Goal: Task Accomplishment & Management: Manage account settings

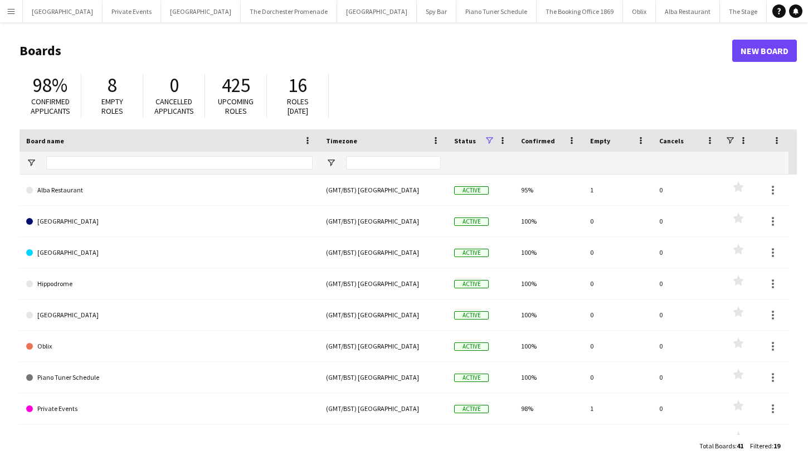
scroll to position [0, 8]
click at [12, 14] on app-icon "Menu" at bounding box center [11, 11] width 9 height 9
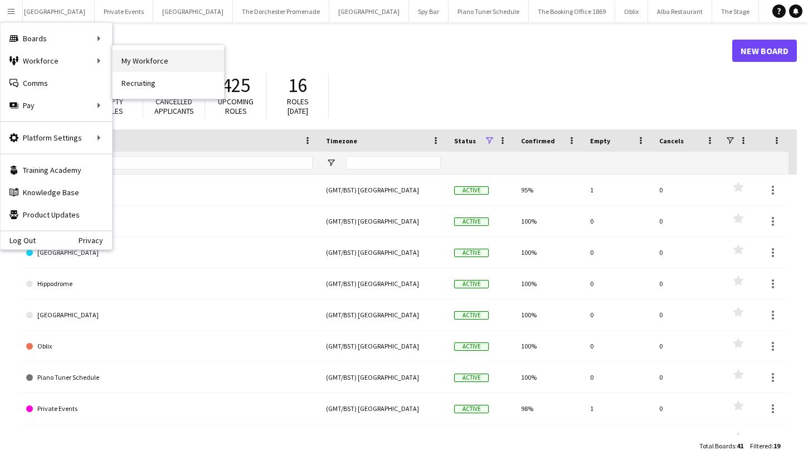
click at [141, 55] on link "My Workforce" at bounding box center [168, 61] width 111 height 22
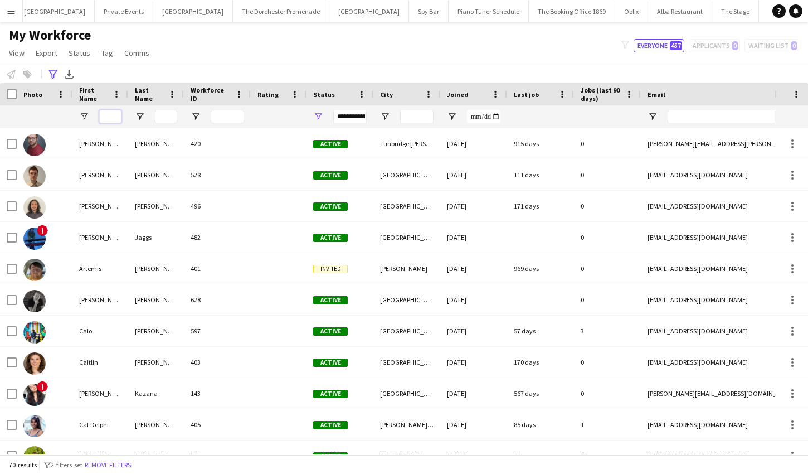
click at [110, 120] on input "First Name Filter Input" at bounding box center [110, 116] width 22 height 13
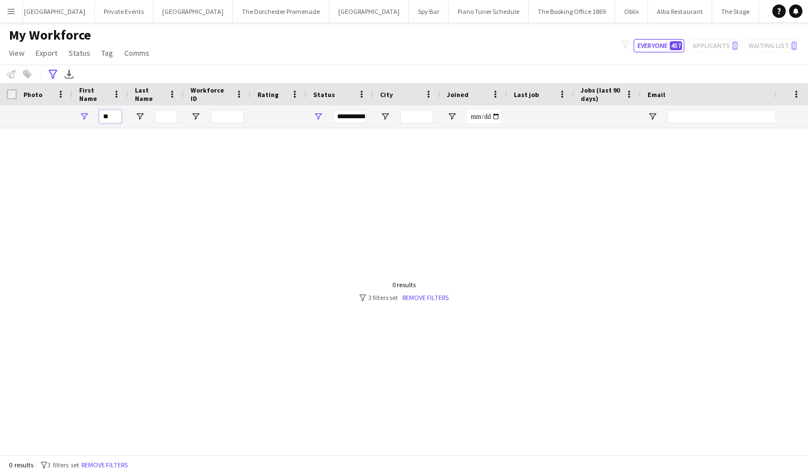
type input "*"
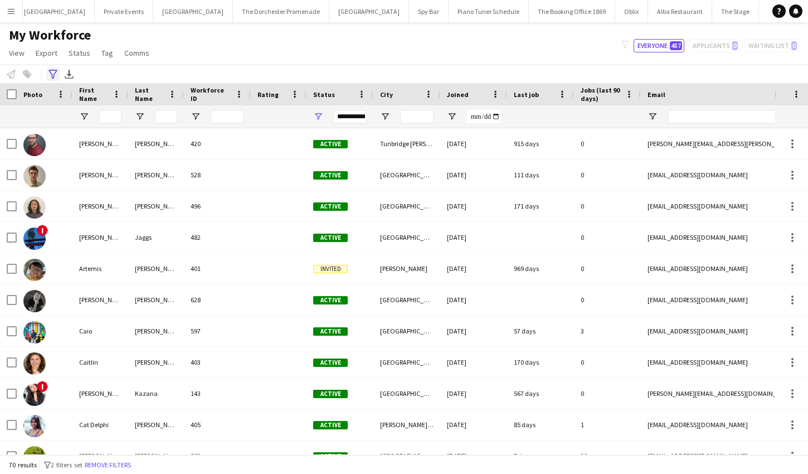
click at [54, 70] on icon at bounding box center [52, 74] width 8 height 9
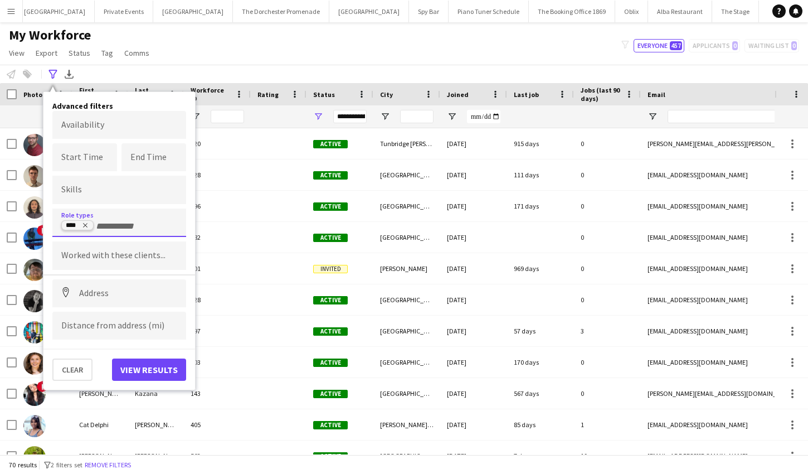
click at [87, 225] on icon "Remove tag" at bounding box center [85, 225] width 7 height 7
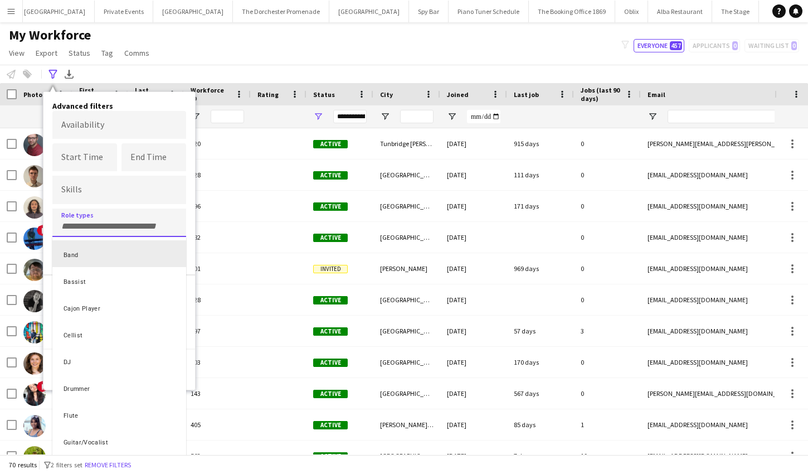
click at [169, 187] on div at bounding box center [404, 237] width 808 height 474
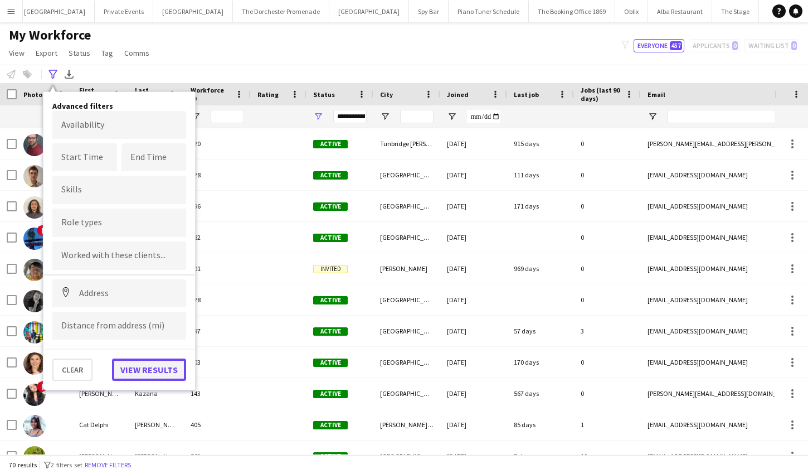
click at [158, 365] on button "View results" at bounding box center [149, 369] width 74 height 22
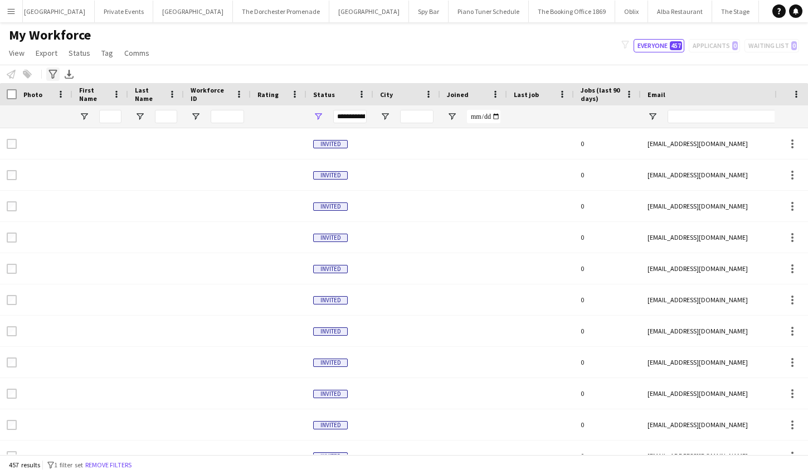
click at [51, 74] on icon at bounding box center [52, 74] width 8 height 9
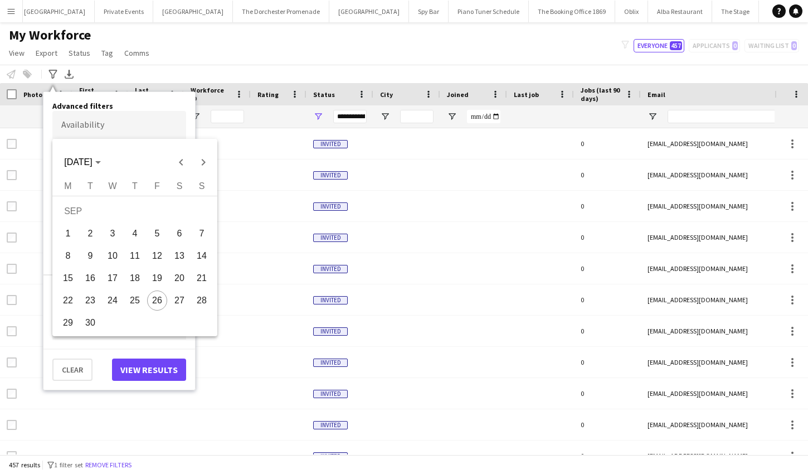
click at [92, 132] on body "Menu Boards Boards Boards All jobs Status Workforce Workforce My Workforce Recr…" at bounding box center [404, 237] width 808 height 474
drag, startPoint x: 137, startPoint y: 65, endPoint x: 132, endPoint y: 109, distance: 44.3
click at [137, 66] on div at bounding box center [404, 237] width 808 height 474
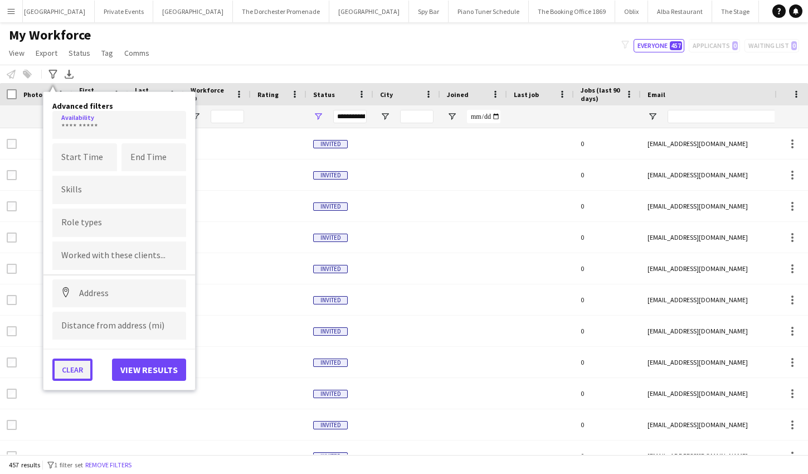
click at [75, 366] on button "Clear" at bounding box center [72, 369] width 40 height 22
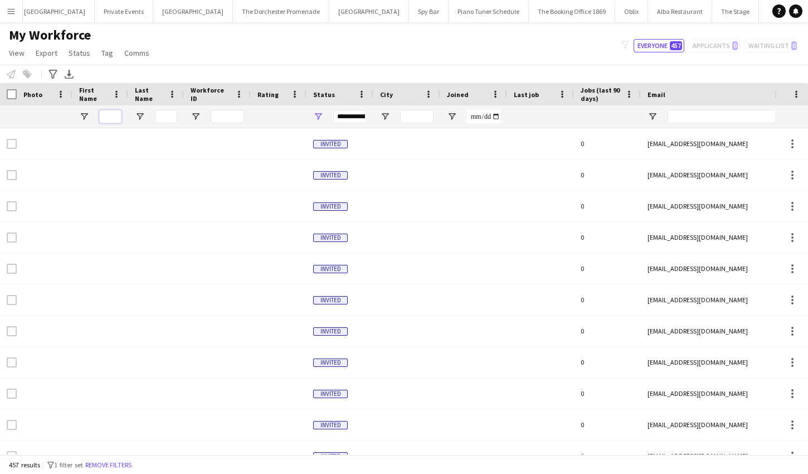
click at [108, 113] on input "First Name Filter Input" at bounding box center [110, 116] width 22 height 13
type input "****"
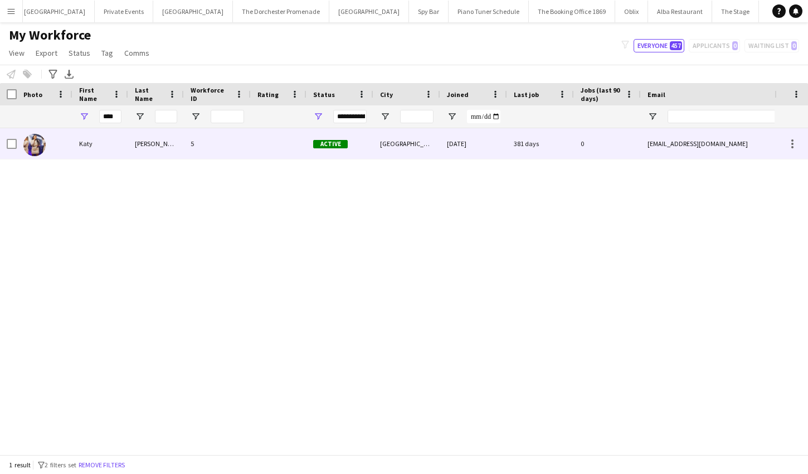
click at [105, 153] on div "Katy" at bounding box center [100, 143] width 56 height 31
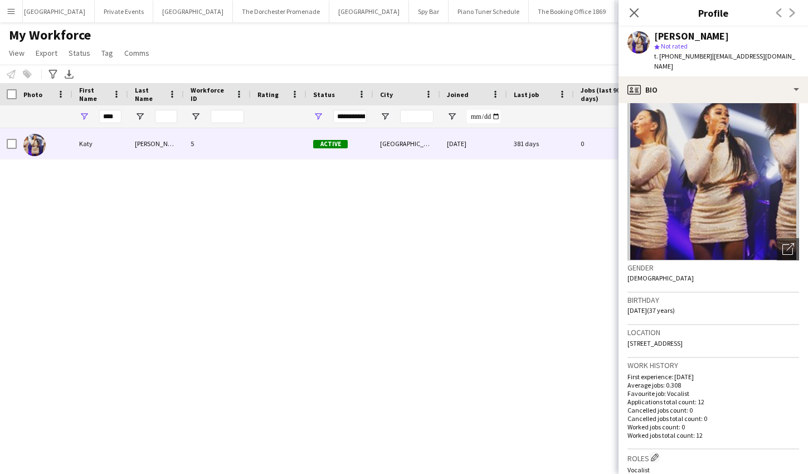
scroll to position [362, 0]
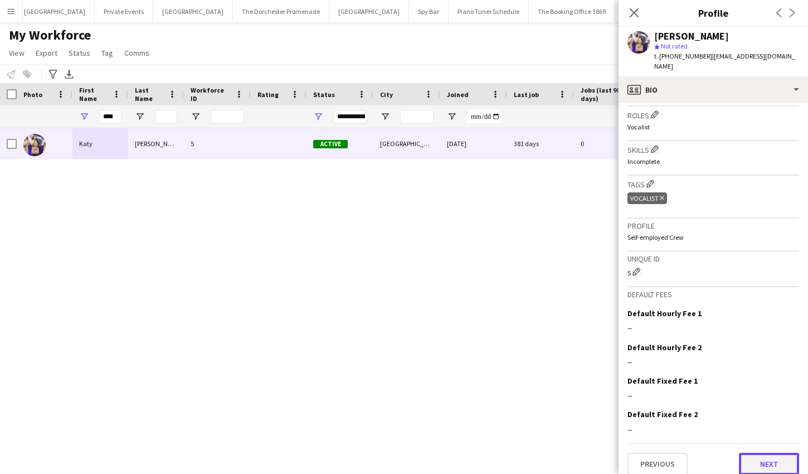
click at [768, 453] on button "Next" at bounding box center [769, 464] width 60 height 22
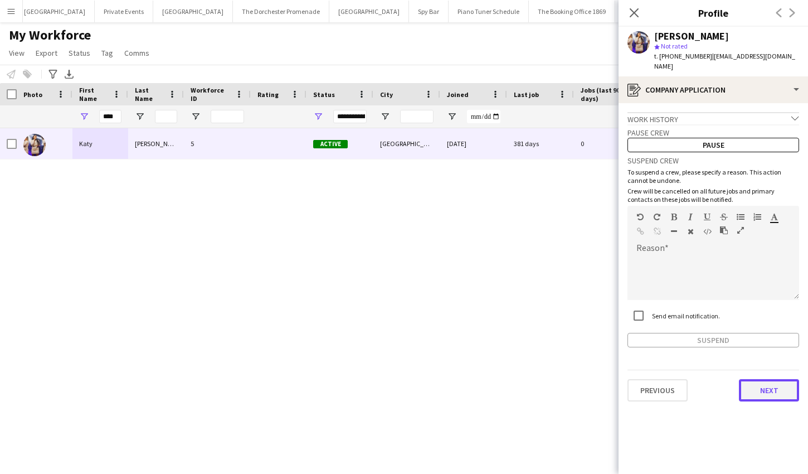
click at [759, 383] on button "Next" at bounding box center [769, 390] width 60 height 22
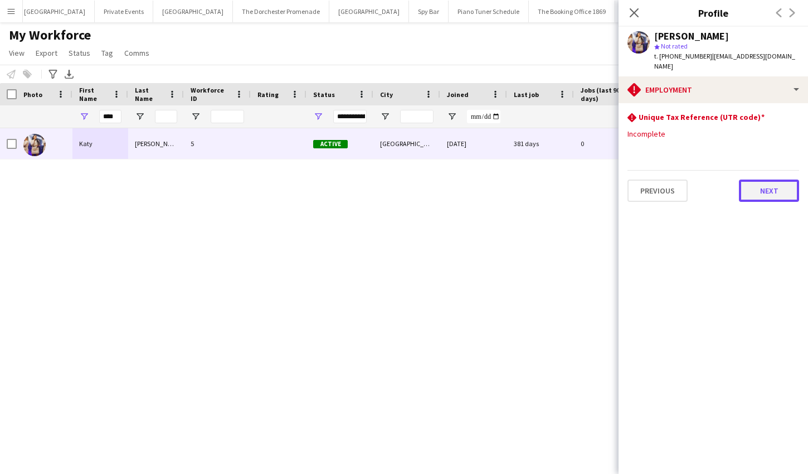
click at [754, 184] on button "Next" at bounding box center [769, 190] width 60 height 22
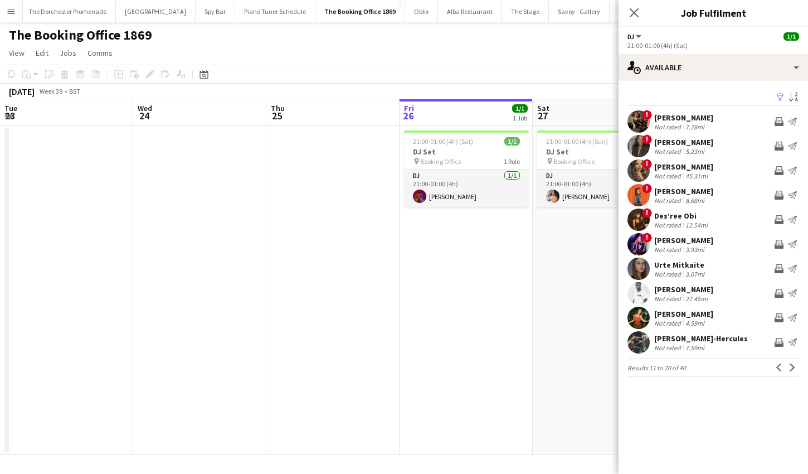
scroll to position [0, 266]
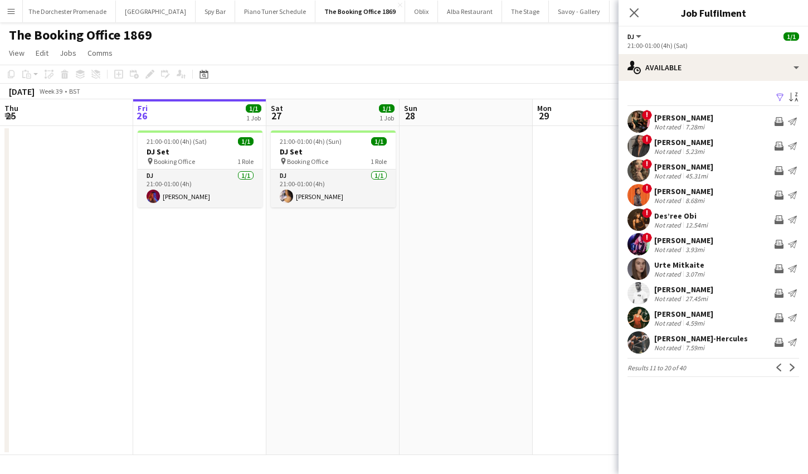
click at [9, 13] on app-icon "Menu" at bounding box center [11, 11] width 9 height 9
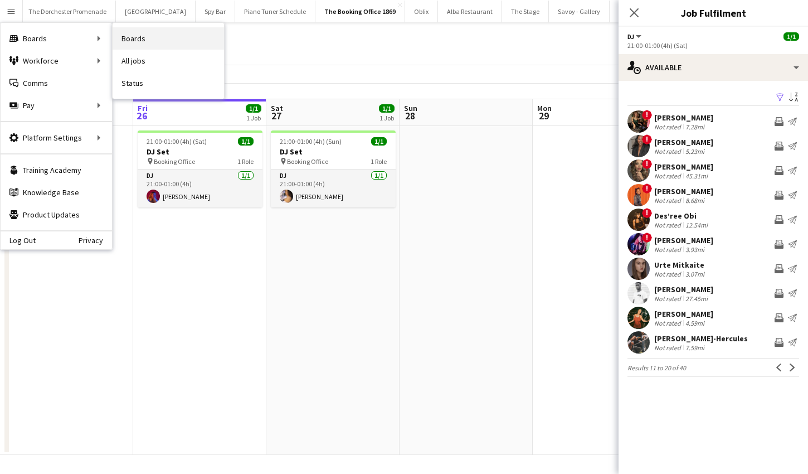
click at [135, 43] on link "Boards" at bounding box center [168, 38] width 111 height 22
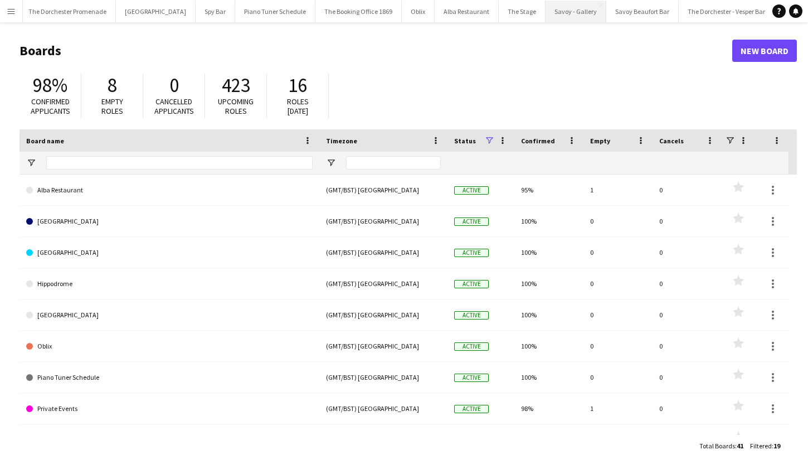
click at [546, 16] on button "Savoy - Gallery Close" at bounding box center [576, 12] width 61 height 22
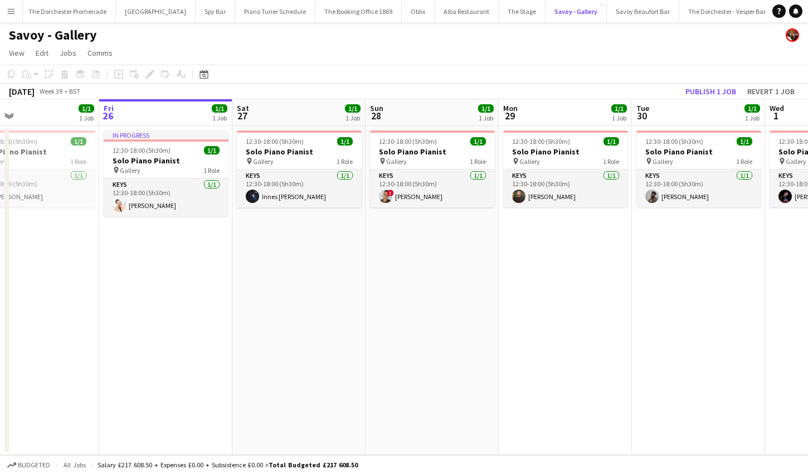
scroll to position [0, 302]
click at [18, 16] on button "Menu" at bounding box center [11, 11] width 22 height 22
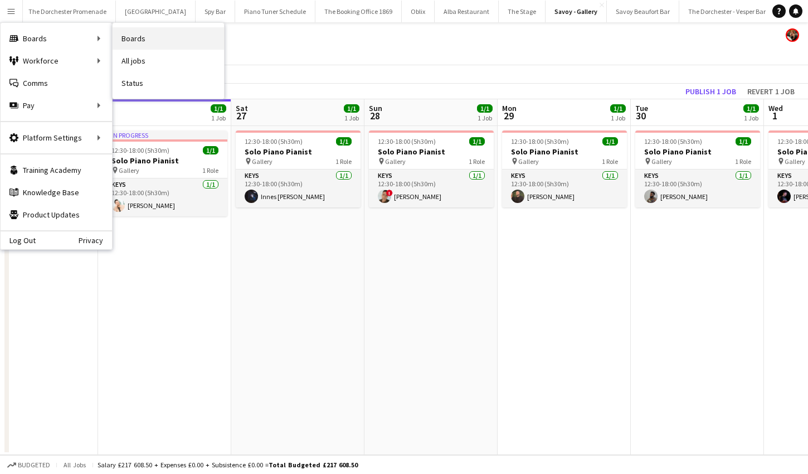
click at [182, 41] on link "Boards" at bounding box center [168, 38] width 111 height 22
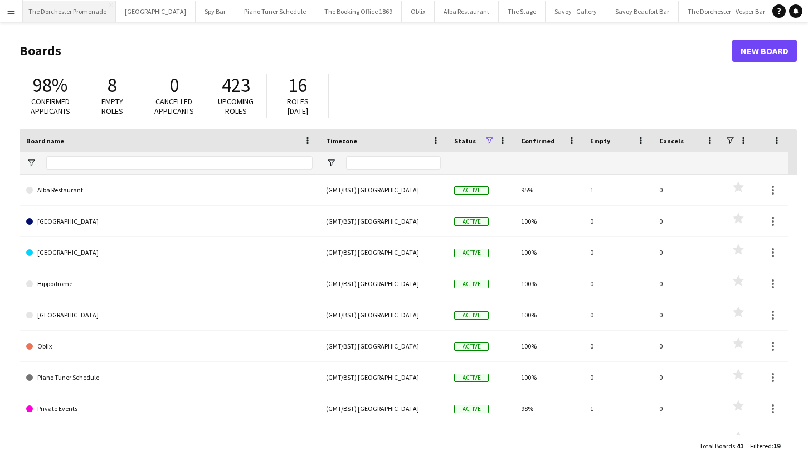
click at [29, 19] on button "The Dorchester Promenade Close" at bounding box center [68, 12] width 96 height 22
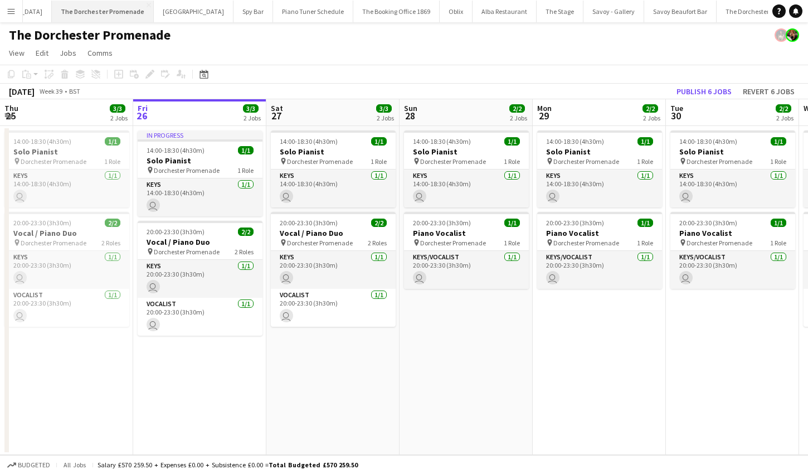
scroll to position [0, 187]
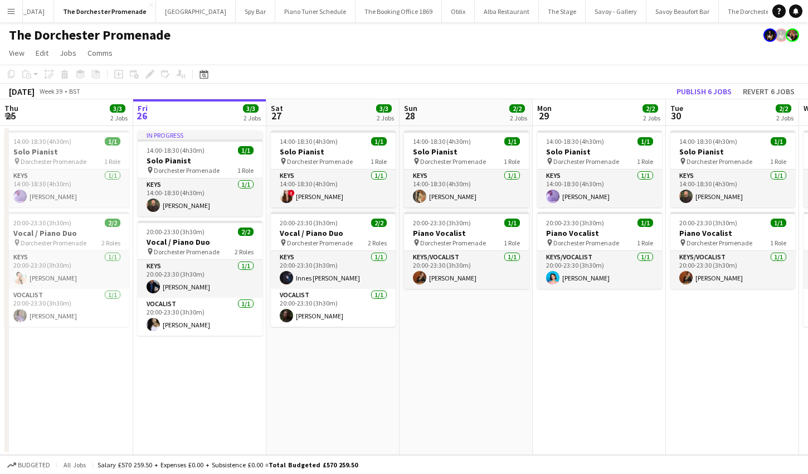
click at [9, 7] on app-icon "Menu" at bounding box center [11, 11] width 9 height 9
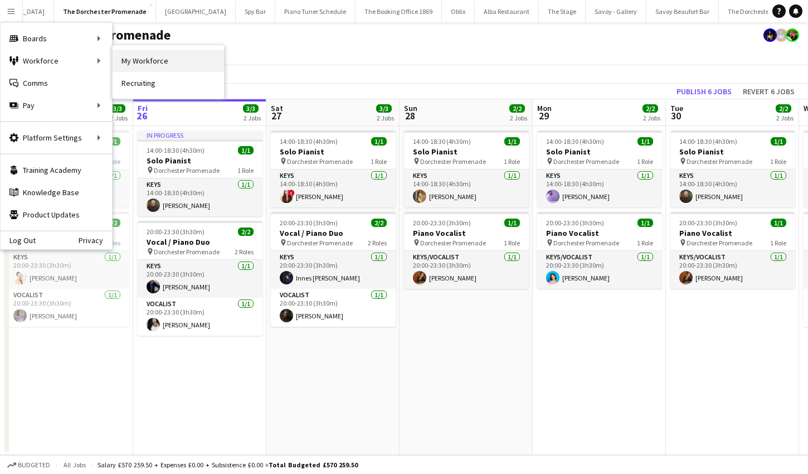
click at [187, 57] on link "My Workforce" at bounding box center [168, 61] width 111 height 22
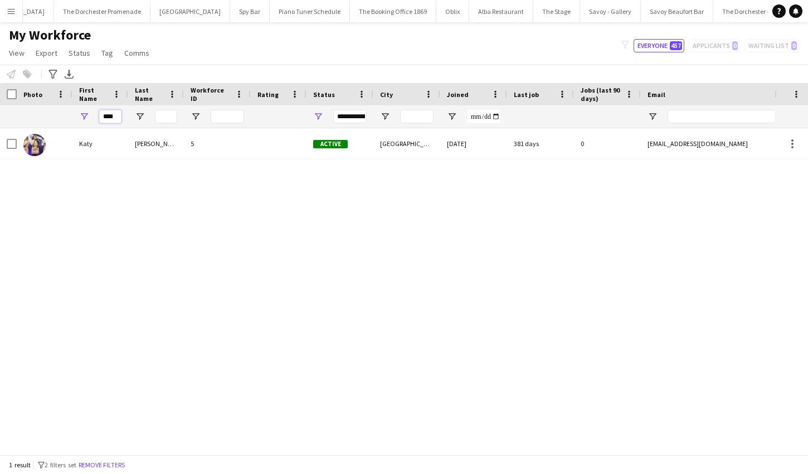
click at [86, 117] on div "****" at bounding box center [100, 116] width 56 height 22
click at [57, 75] on icon "Advanced filters" at bounding box center [52, 74] width 9 height 9
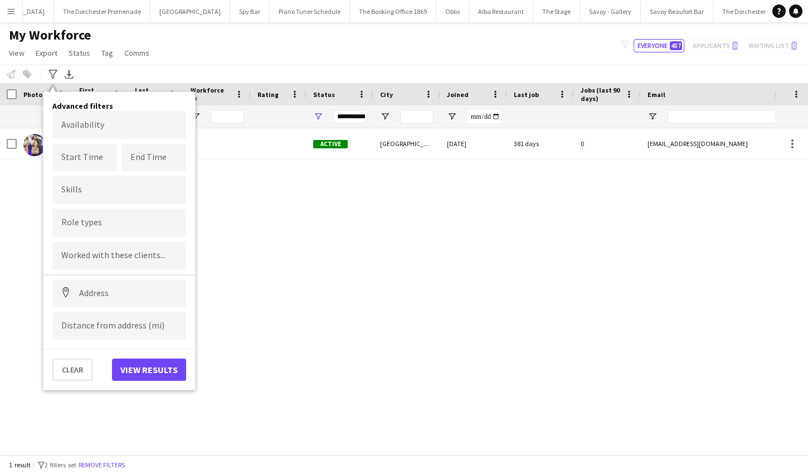
click at [89, 217] on div at bounding box center [119, 222] width 134 height 28
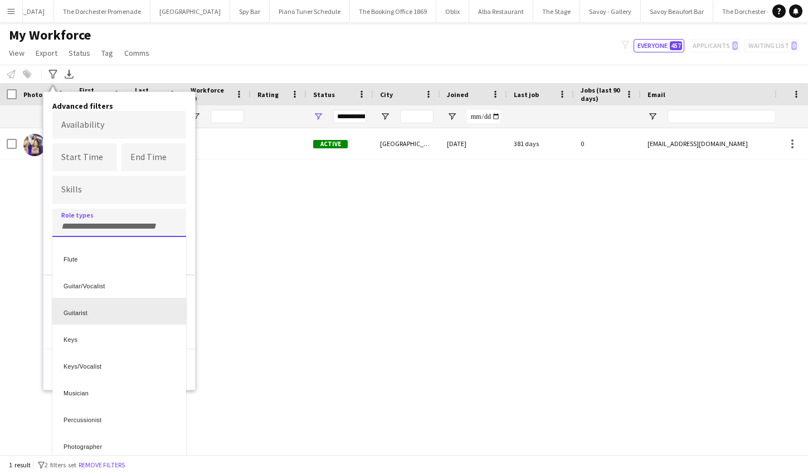
scroll to position [181, 0]
click at [99, 324] on div "Keys" at bounding box center [119, 313] width 134 height 27
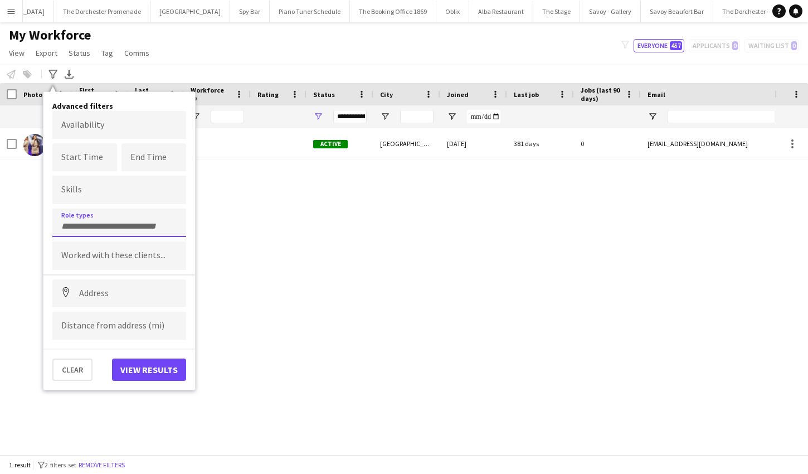
scroll to position [0, 0]
click at [138, 369] on button "View results" at bounding box center [149, 369] width 74 height 22
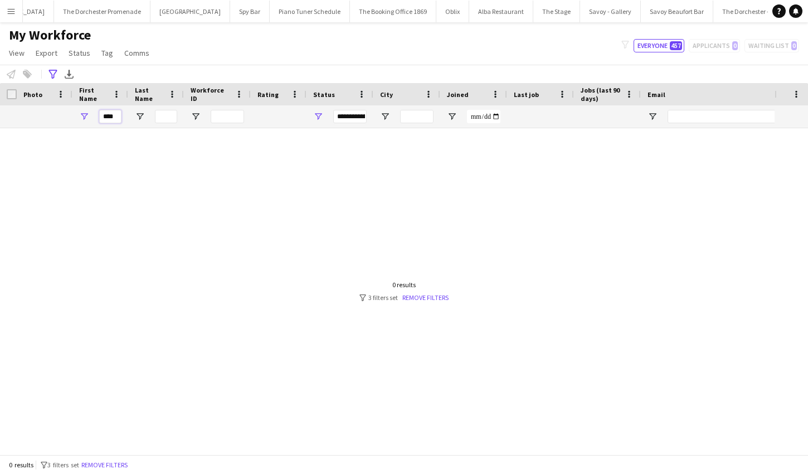
drag, startPoint x: 116, startPoint y: 115, endPoint x: 85, endPoint y: 115, distance: 30.7
click at [85, 115] on div "****" at bounding box center [100, 116] width 56 height 22
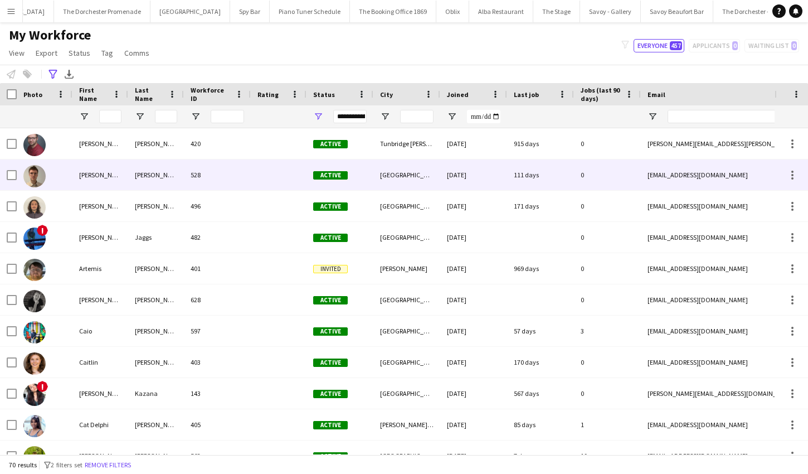
click at [248, 182] on div "528" at bounding box center [217, 174] width 67 height 31
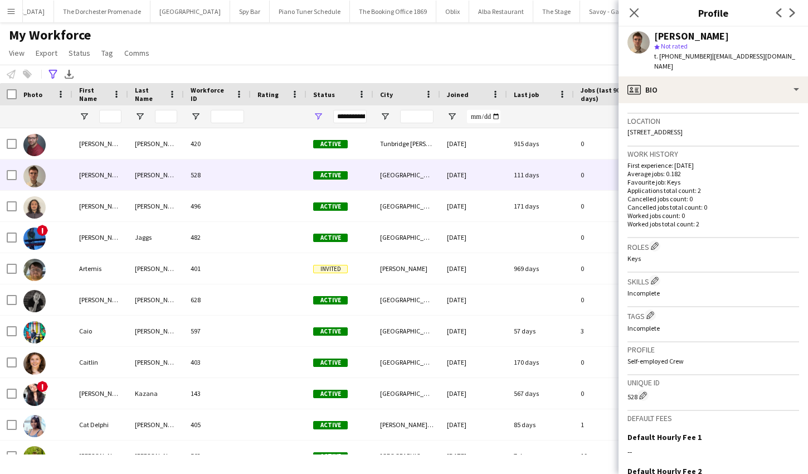
scroll to position [354, 0]
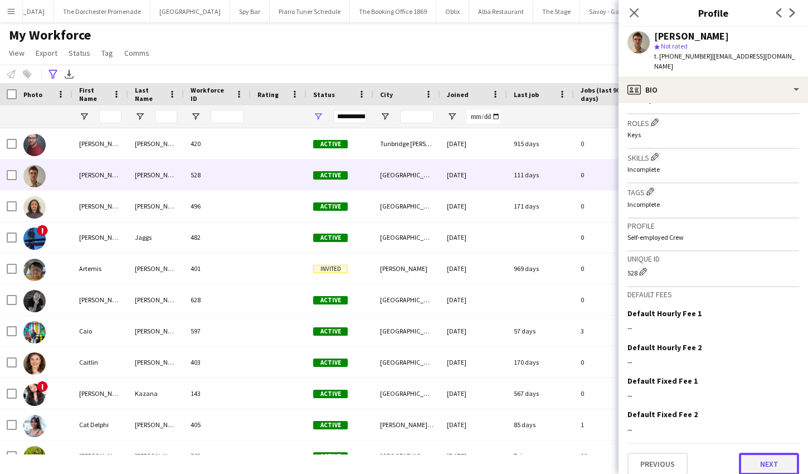
click at [768, 454] on button "Next" at bounding box center [769, 464] width 60 height 22
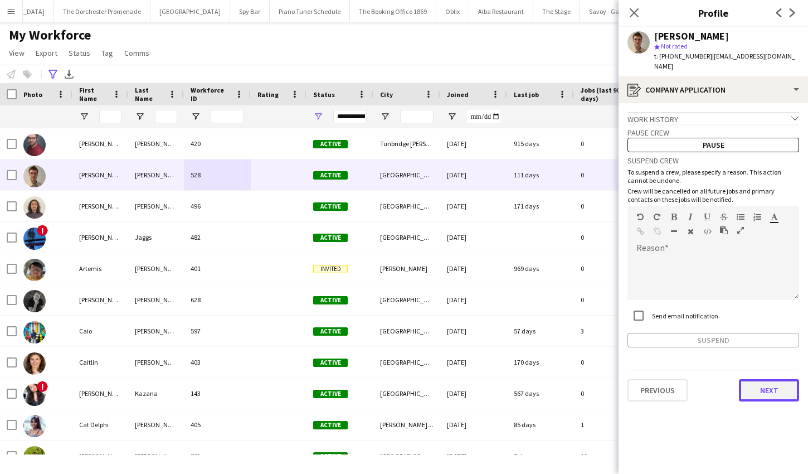
click at [769, 385] on button "Next" at bounding box center [769, 390] width 60 height 22
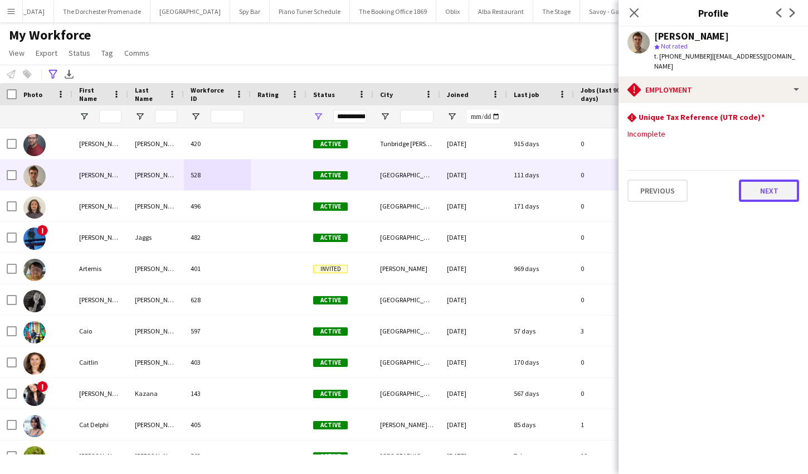
click at [749, 188] on button "Next" at bounding box center [769, 190] width 60 height 22
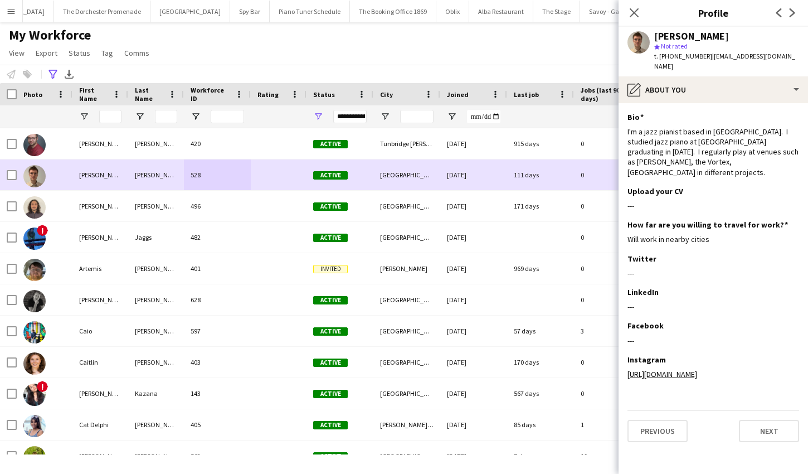
scroll to position [0, 4]
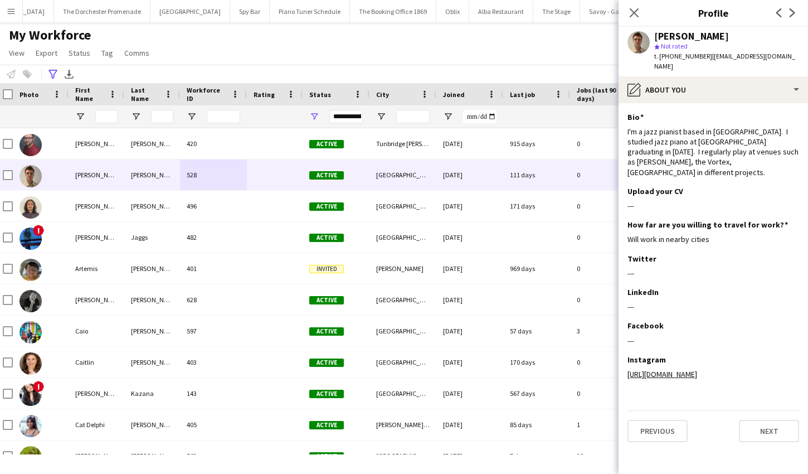
click at [629, 44] on app-user-avatar at bounding box center [639, 42] width 22 height 22
click at [645, 45] on app-user-avatar at bounding box center [639, 42] width 22 height 22
click at [636, 9] on icon "Close pop-in" at bounding box center [634, 12] width 11 height 11
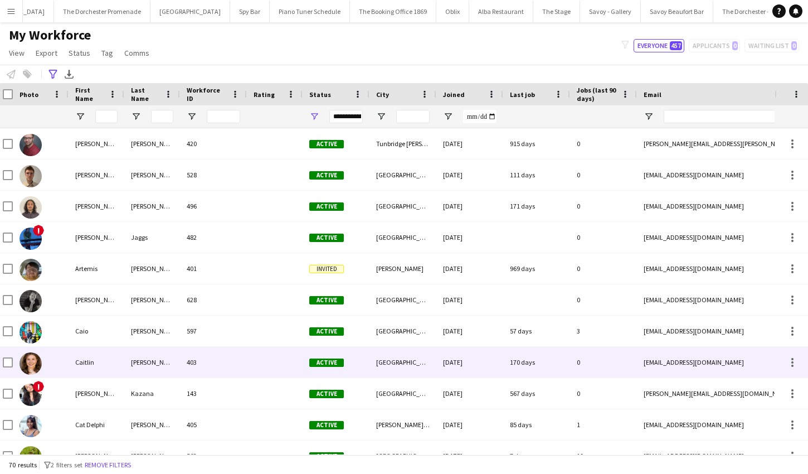
click at [96, 363] on div "Caitlin" at bounding box center [97, 362] width 56 height 31
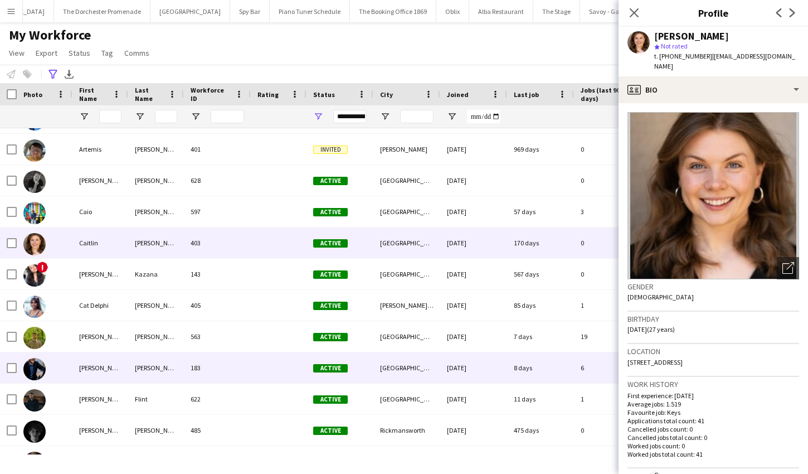
scroll to position [0, 0]
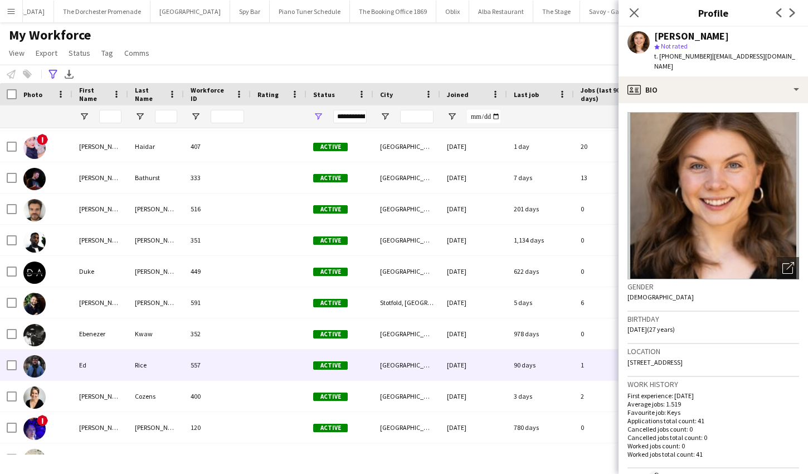
click at [114, 363] on div "Ed" at bounding box center [100, 364] width 56 height 31
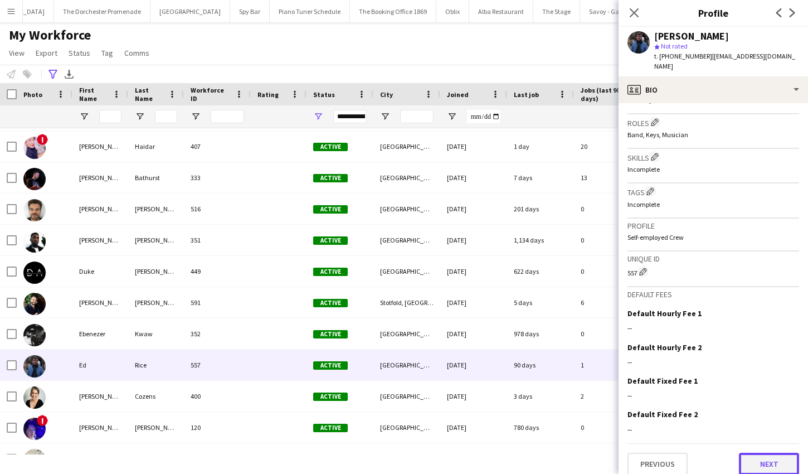
click at [745, 456] on button "Next" at bounding box center [769, 464] width 60 height 22
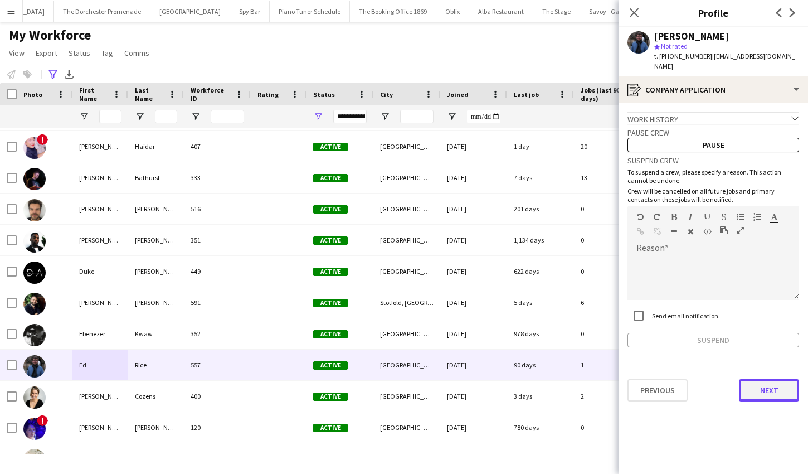
click at [773, 390] on button "Next" at bounding box center [769, 390] width 60 height 22
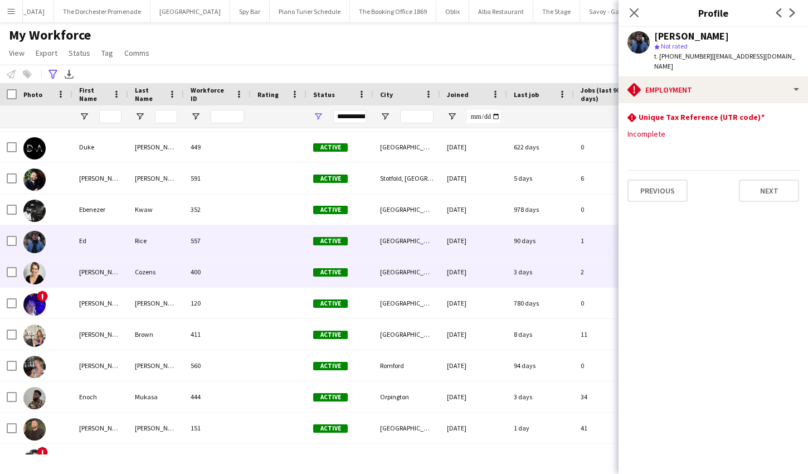
click at [123, 280] on div "[PERSON_NAME]" at bounding box center [100, 271] width 56 height 31
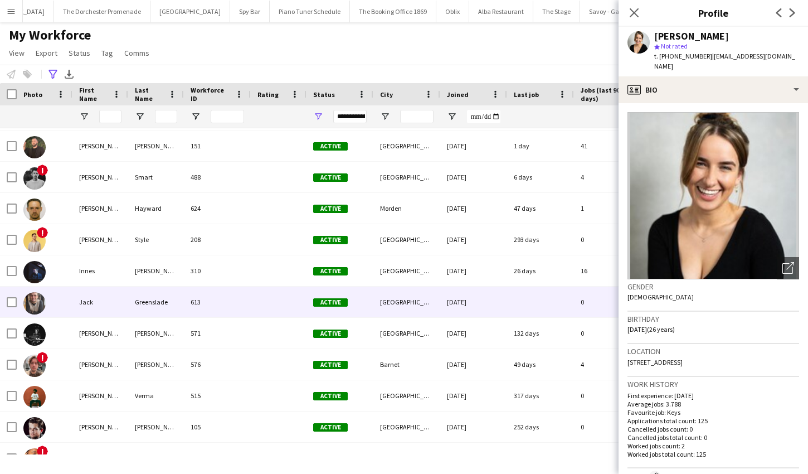
click at [114, 308] on div "Jack" at bounding box center [100, 301] width 56 height 31
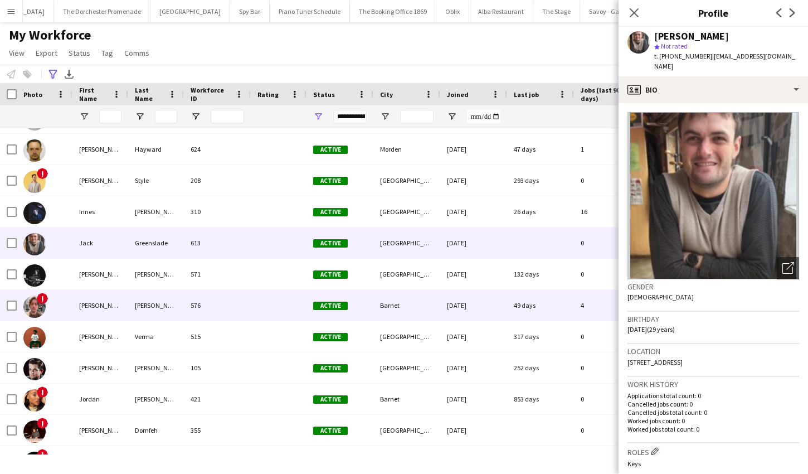
click at [114, 308] on div "[PERSON_NAME]" at bounding box center [100, 305] width 56 height 31
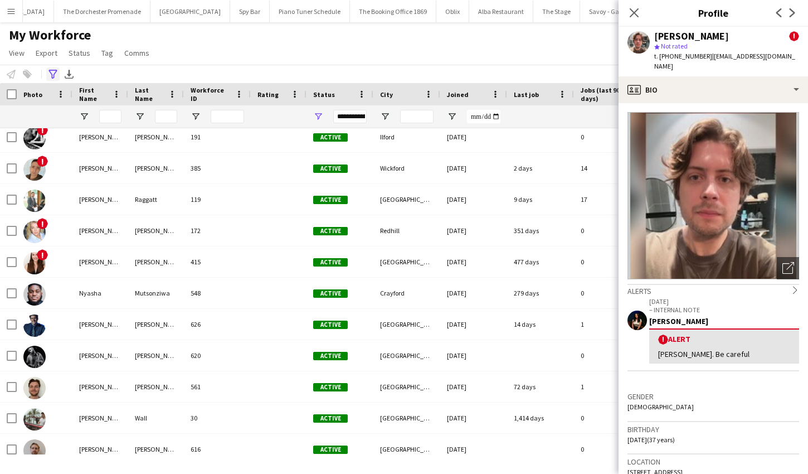
click at [53, 71] on icon "Advanced filters" at bounding box center [52, 74] width 9 height 9
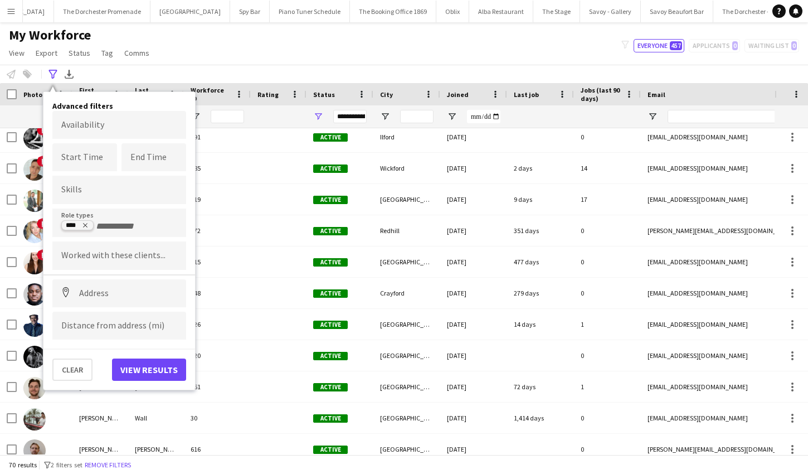
click at [89, 225] on tag-ripple at bounding box center [77, 226] width 31 height 9
click at [84, 225] on icon "Remove tag" at bounding box center [85, 225] width 7 height 7
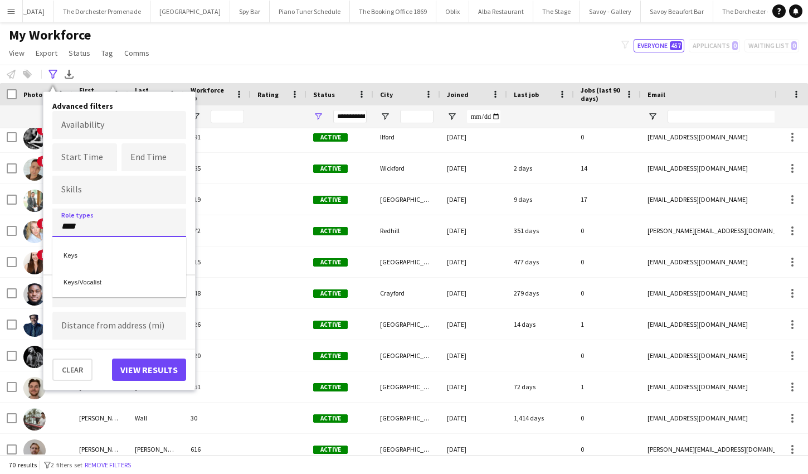
type input "****"
click at [91, 284] on div "Keys/Vocalist" at bounding box center [119, 280] width 134 height 27
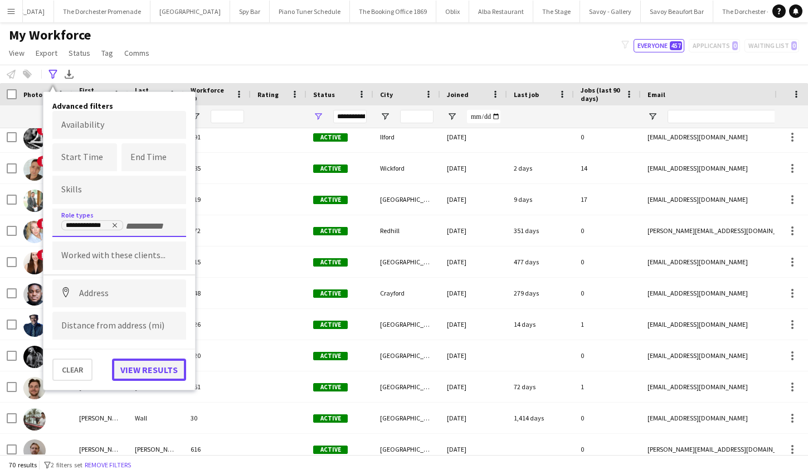
click at [139, 363] on button "View results" at bounding box center [149, 369] width 74 height 22
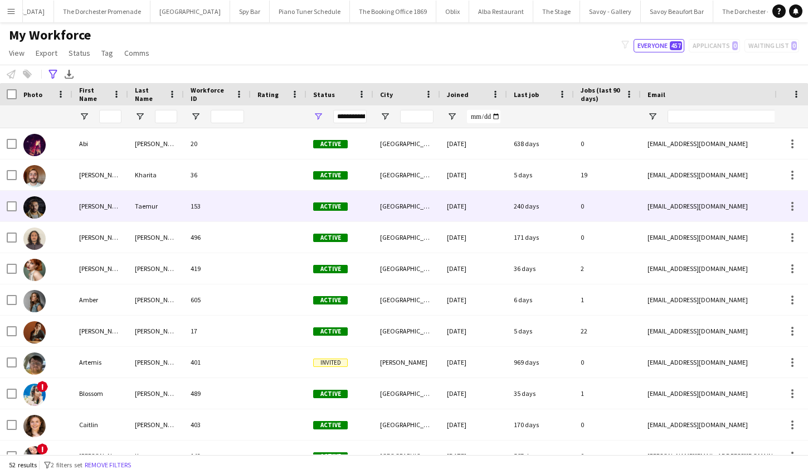
click at [103, 204] on div "[PERSON_NAME]" at bounding box center [100, 206] width 56 height 31
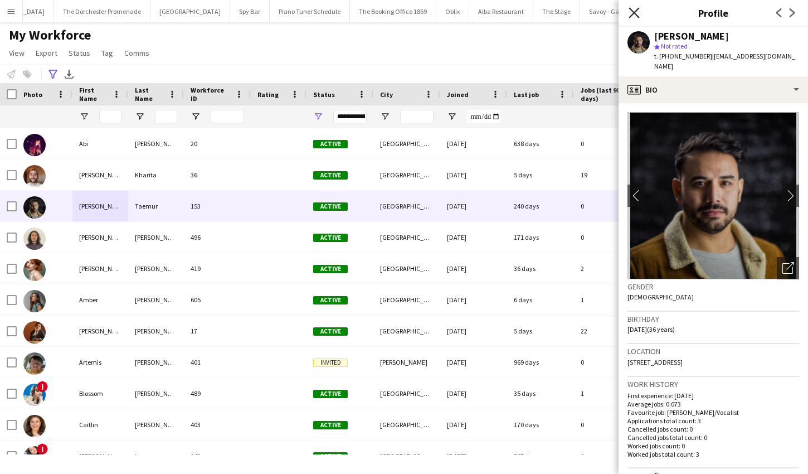
click at [629, 12] on icon "Close pop-in" at bounding box center [634, 12] width 11 height 11
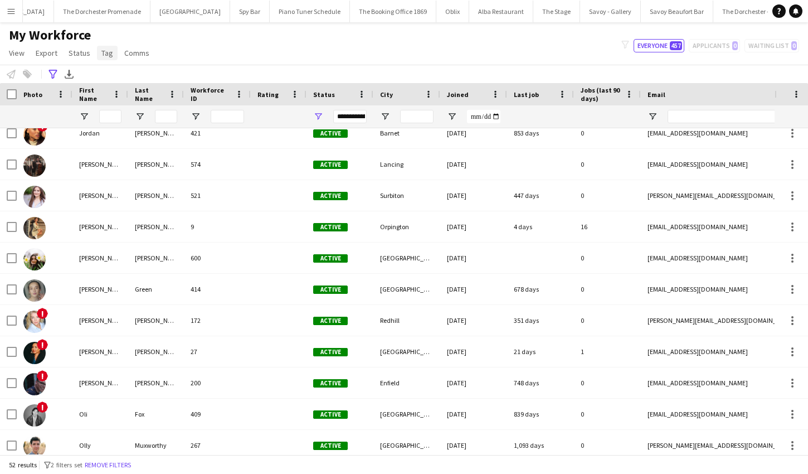
click at [102, 50] on span "Tag" at bounding box center [107, 53] width 12 height 10
click at [50, 74] on icon "Advanced filters" at bounding box center [52, 74] width 9 height 9
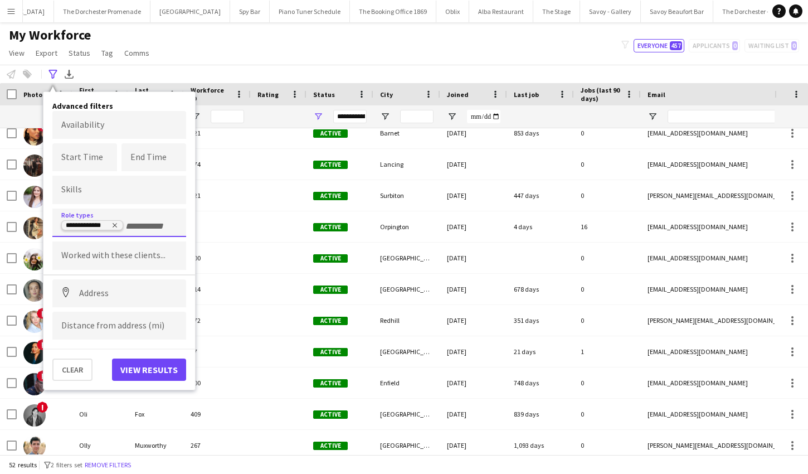
click at [115, 226] on icon "Remove tag" at bounding box center [114, 225] width 7 height 7
click at [114, 74] on div "Notify workforce Add to tag Select at least one crew to tag him or her. Advance…" at bounding box center [404, 74] width 808 height 18
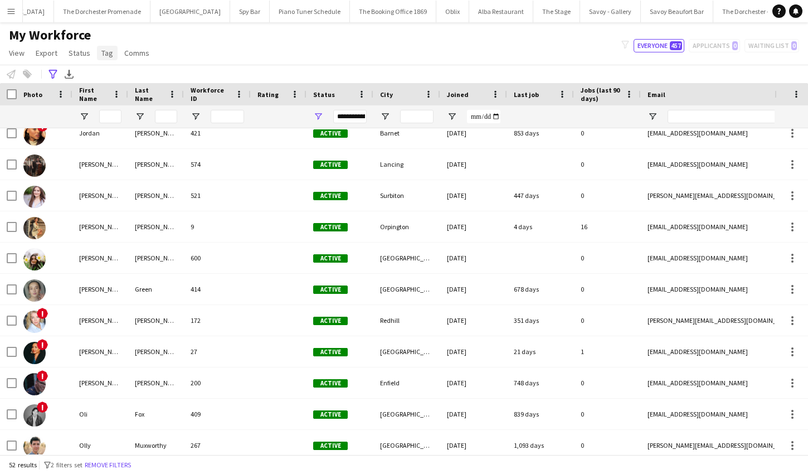
click at [104, 54] on span "Tag" at bounding box center [107, 53] width 12 height 10
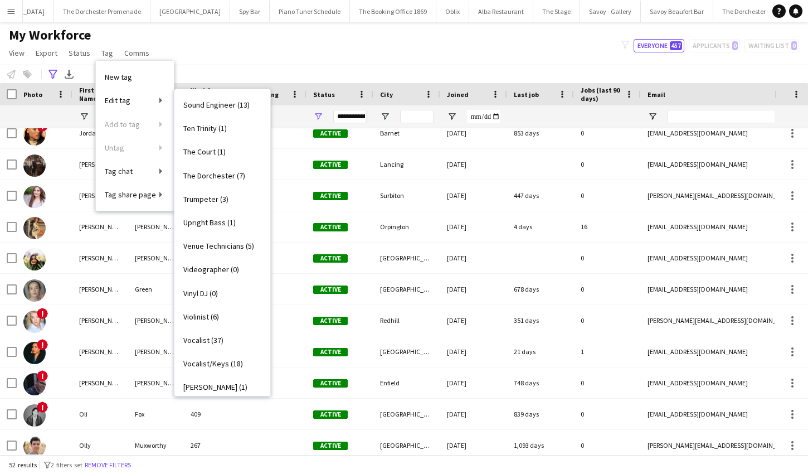
scroll to position [431, 0]
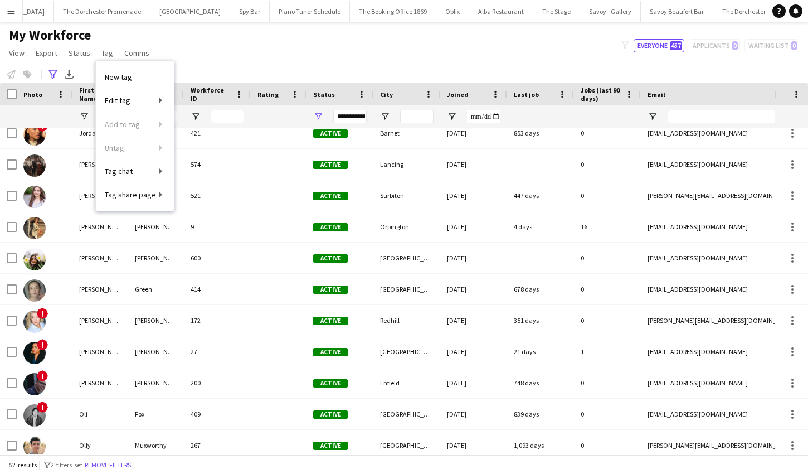
click at [215, 62] on div "My Workforce View Views Default view New view Update view Delete view Edit name…" at bounding box center [404, 46] width 808 height 38
click at [103, 112] on input "First Name Filter Input" at bounding box center [110, 116] width 22 height 13
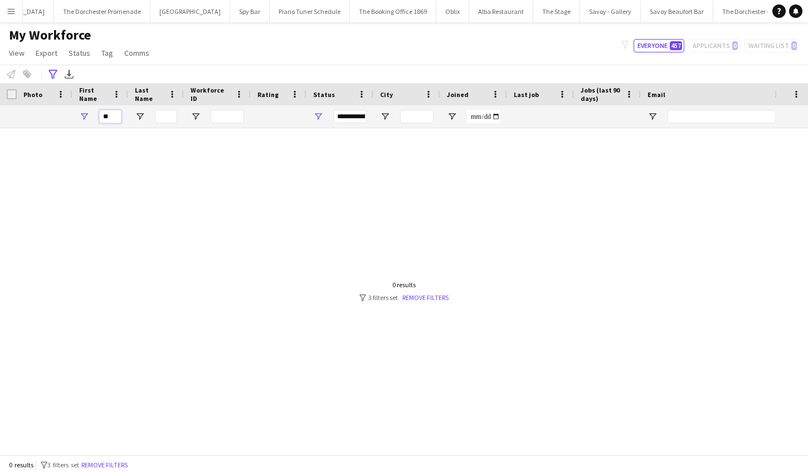
scroll to position [0, 0]
type input "*"
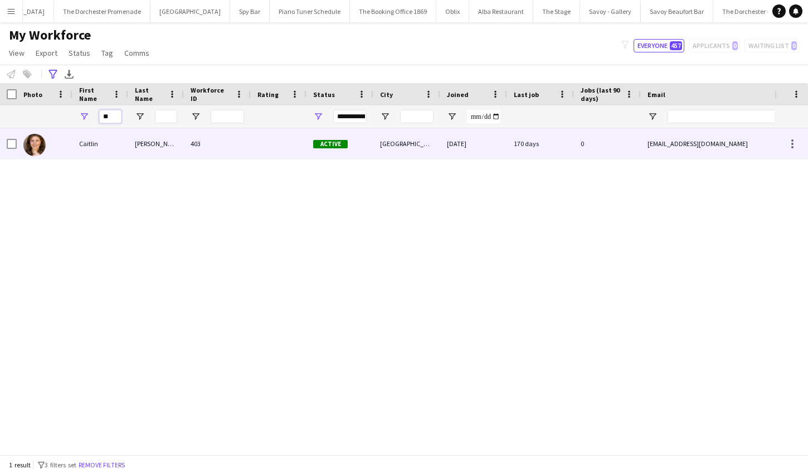
type input "*"
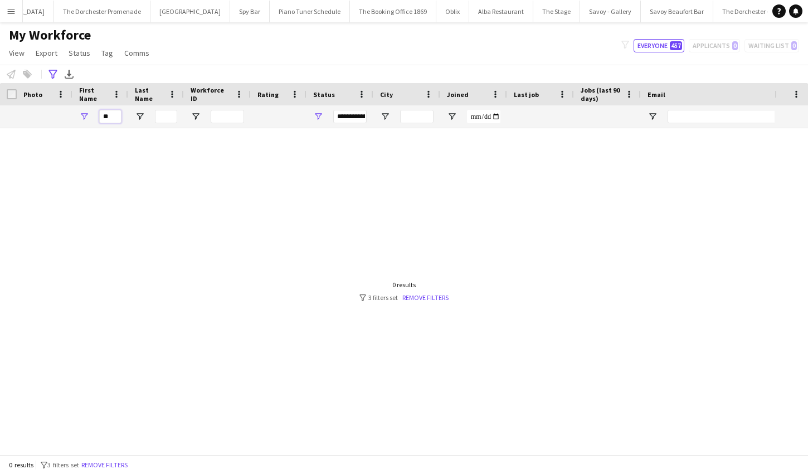
type input "*"
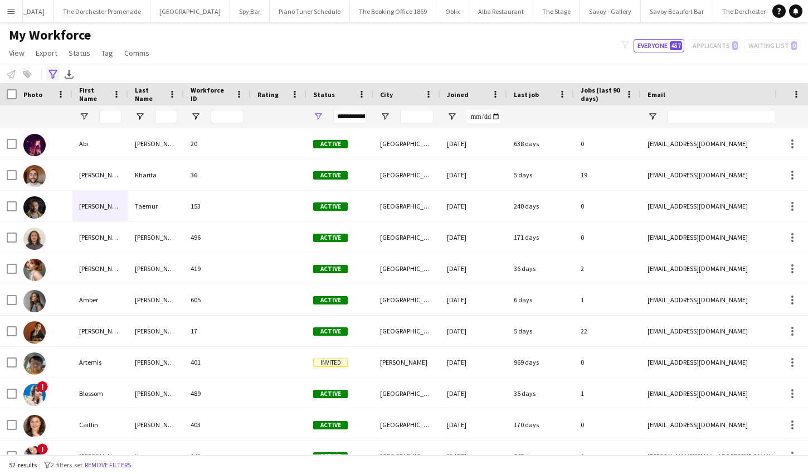
click at [49, 70] on icon at bounding box center [52, 74] width 8 height 9
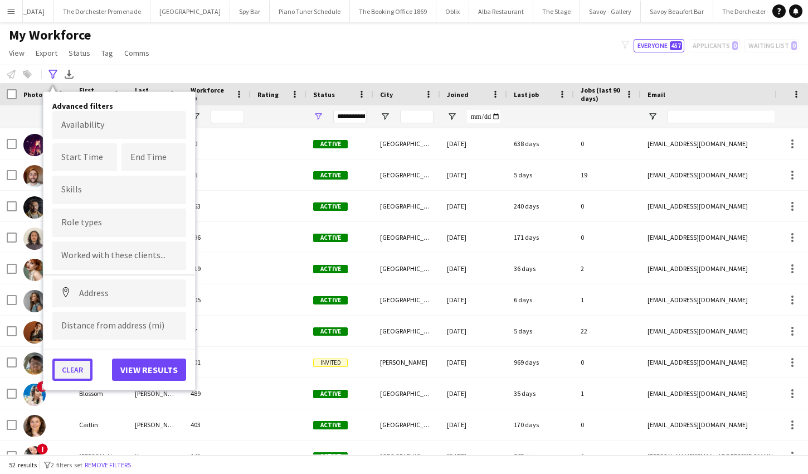
click at [80, 368] on button "Clear" at bounding box center [72, 369] width 40 height 22
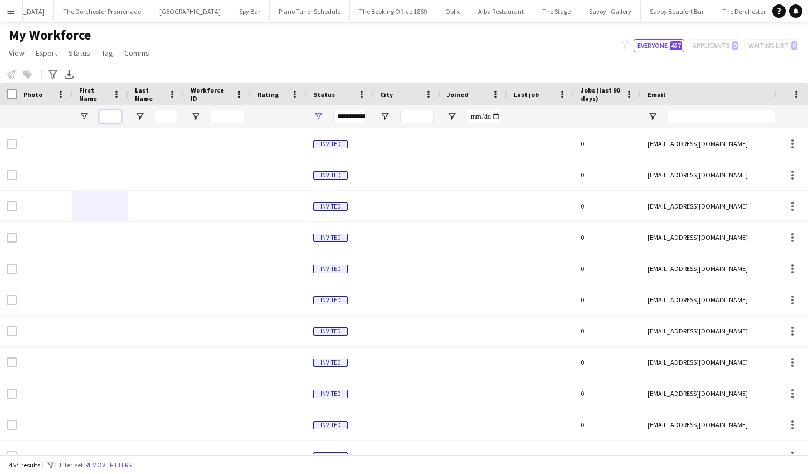
click at [111, 119] on input "First Name Filter Input" at bounding box center [110, 116] width 22 height 13
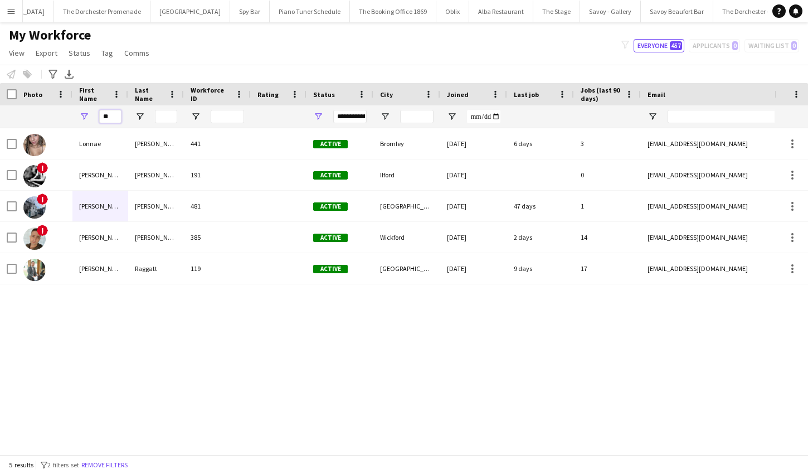
type input "*"
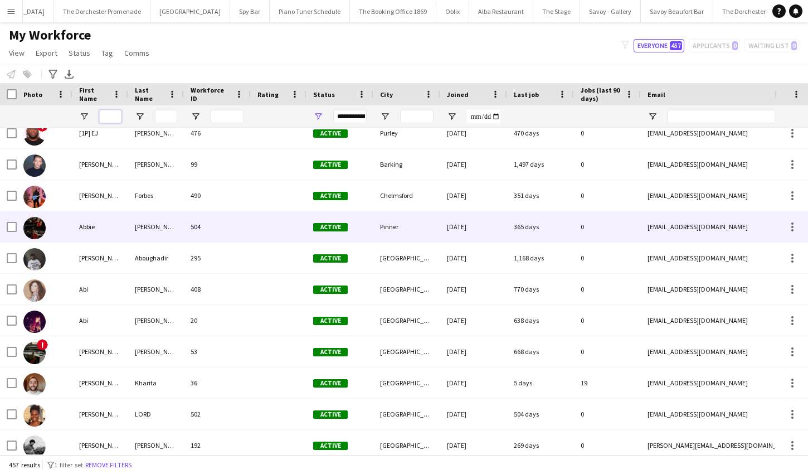
scroll to position [760, 0]
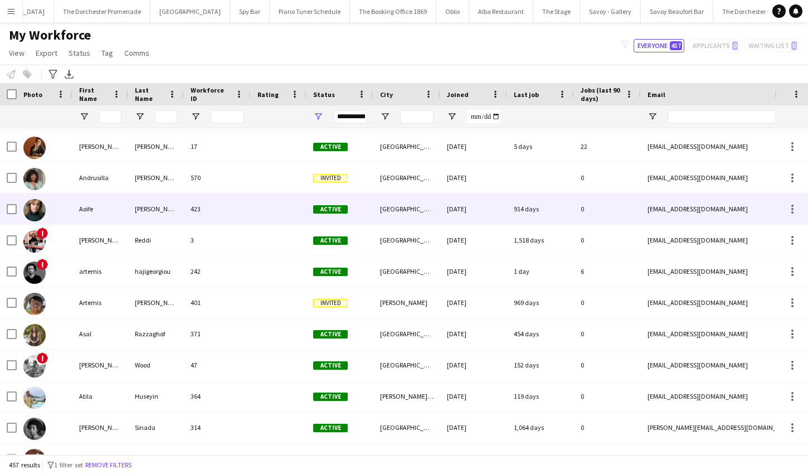
click at [116, 213] on div "Aoife" at bounding box center [100, 208] width 56 height 31
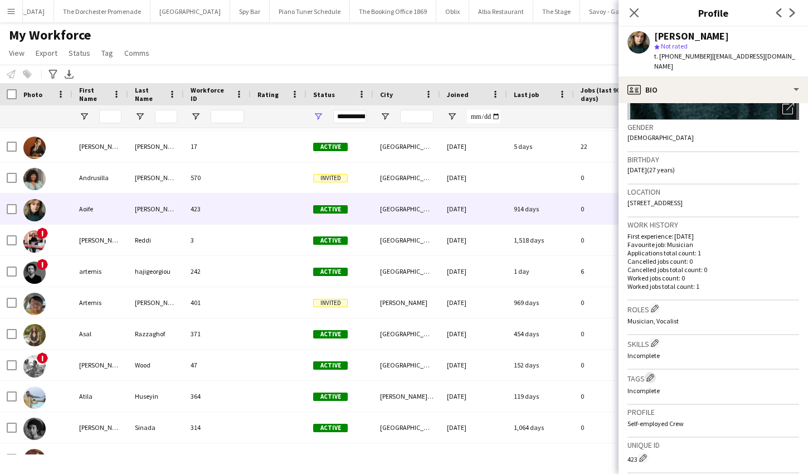
click at [652, 373] on app-icon "Edit crew company tags" at bounding box center [651, 377] width 8 height 8
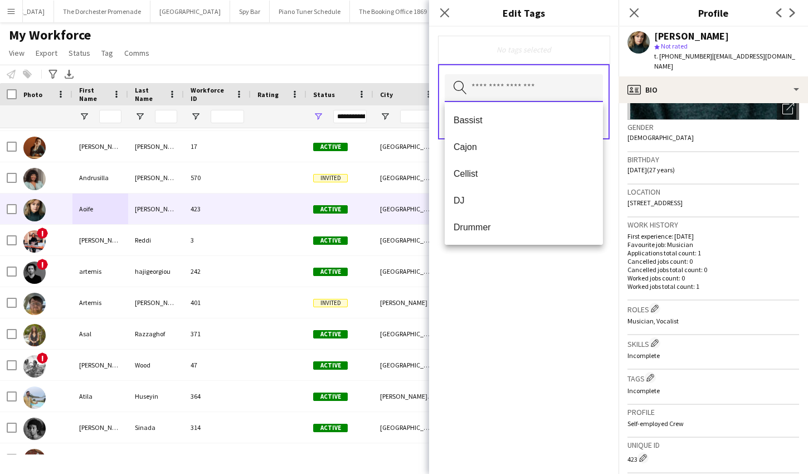
click at [513, 85] on input "text" at bounding box center [524, 88] width 158 height 28
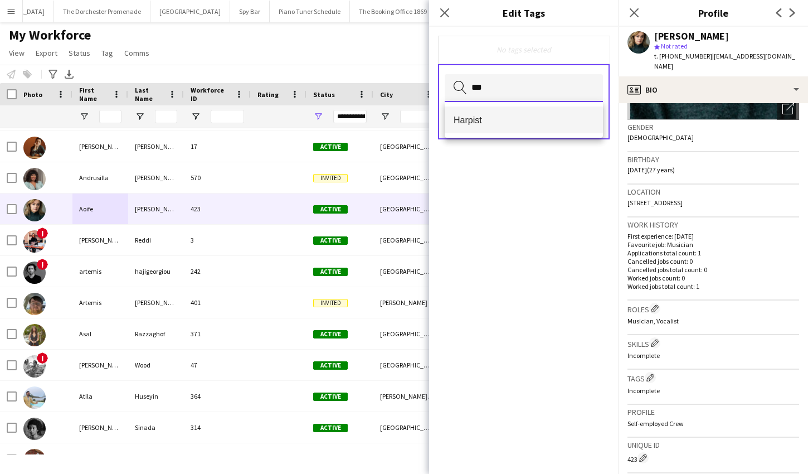
type input "***"
click at [489, 129] on mat-option "Harpist" at bounding box center [524, 119] width 158 height 27
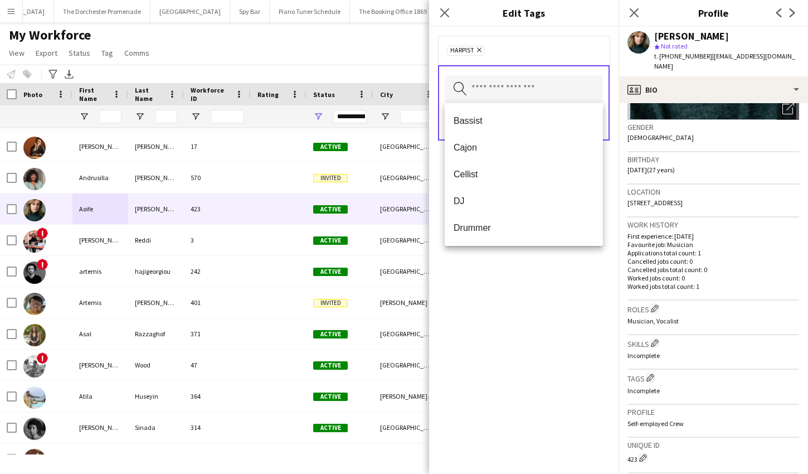
click at [519, 270] on div "Harpist Remove Search by tag name Save" at bounding box center [524, 250] width 190 height 447
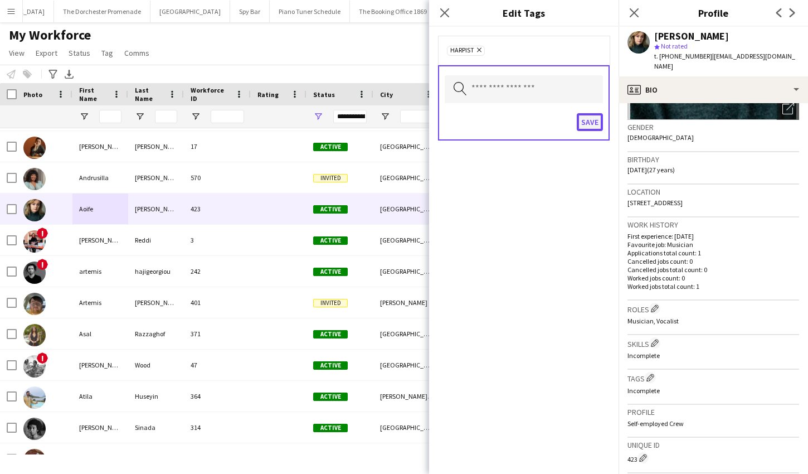
click at [586, 121] on button "Save" at bounding box center [590, 122] width 26 height 18
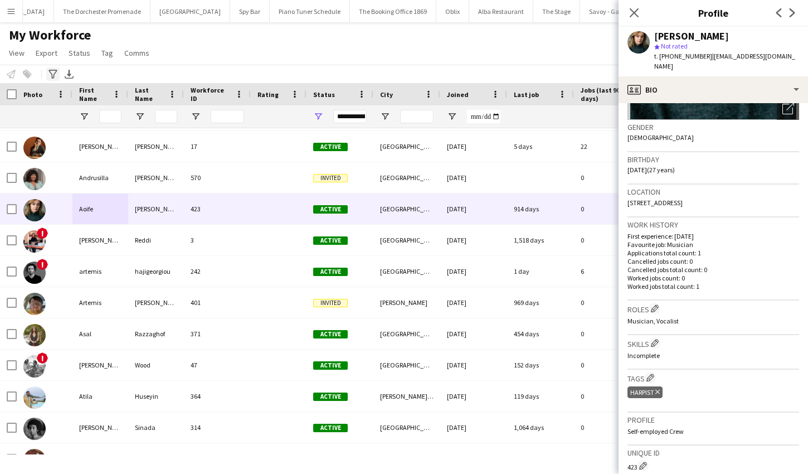
click at [54, 71] on icon "Advanced filters" at bounding box center [52, 74] width 9 height 9
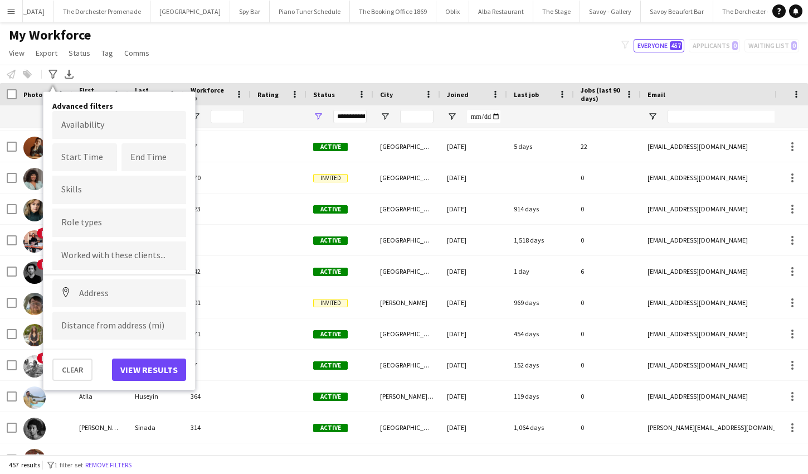
click at [79, 228] on div at bounding box center [119, 222] width 134 height 28
type input "*"
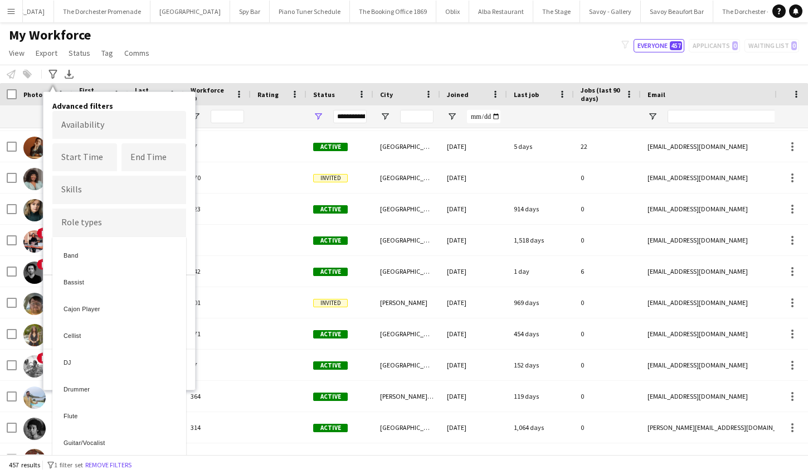
click at [182, 70] on div at bounding box center [404, 237] width 808 height 474
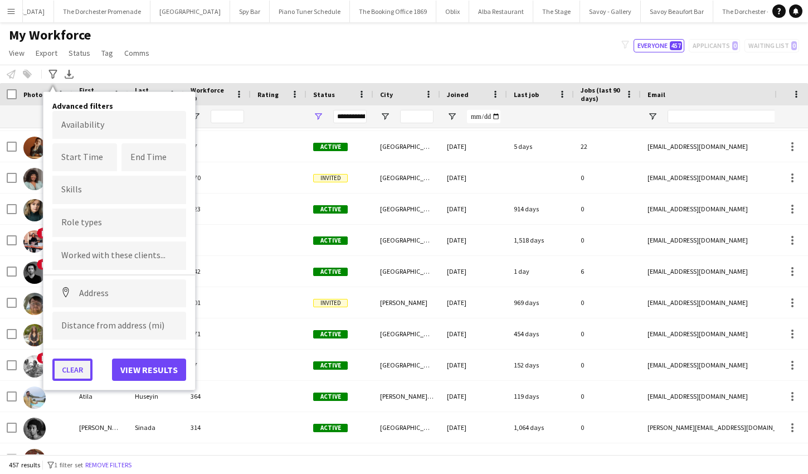
click at [86, 373] on button "Clear" at bounding box center [72, 369] width 40 height 22
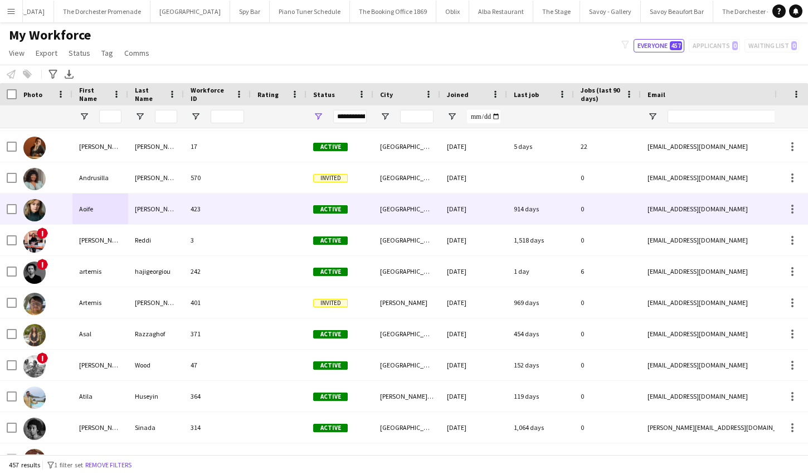
click at [263, 210] on div at bounding box center [279, 208] width 56 height 31
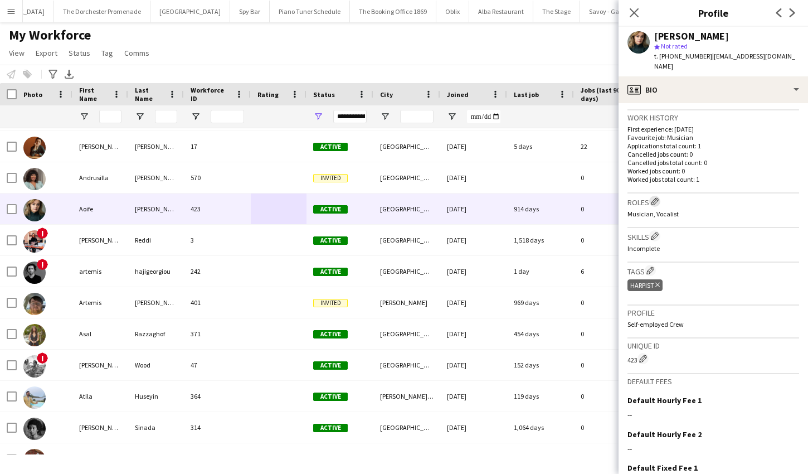
click at [658, 197] on app-icon "Edit crew company roles" at bounding box center [655, 201] width 8 height 8
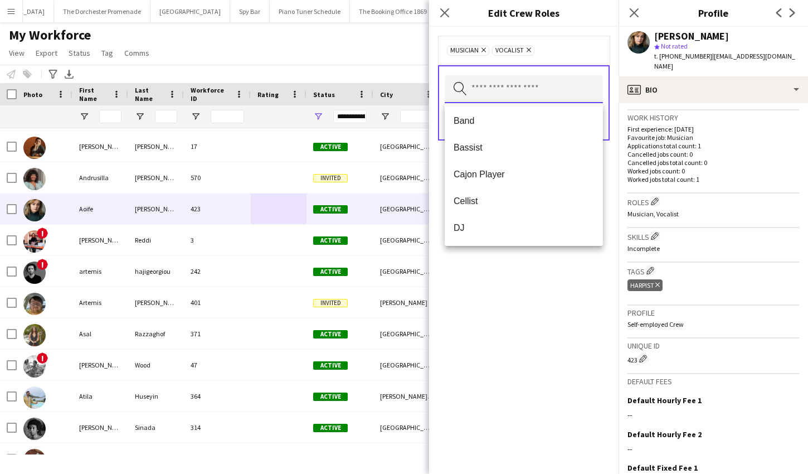
click at [503, 90] on input "text" at bounding box center [524, 89] width 158 height 28
type input "***"
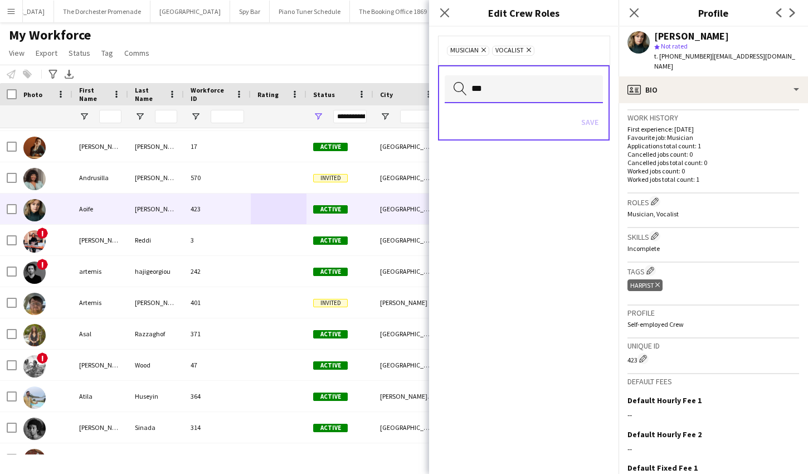
drag, startPoint x: 490, startPoint y: 87, endPoint x: 450, endPoint y: 86, distance: 40.1
click at [450, 86] on input "***" at bounding box center [524, 89] width 158 height 28
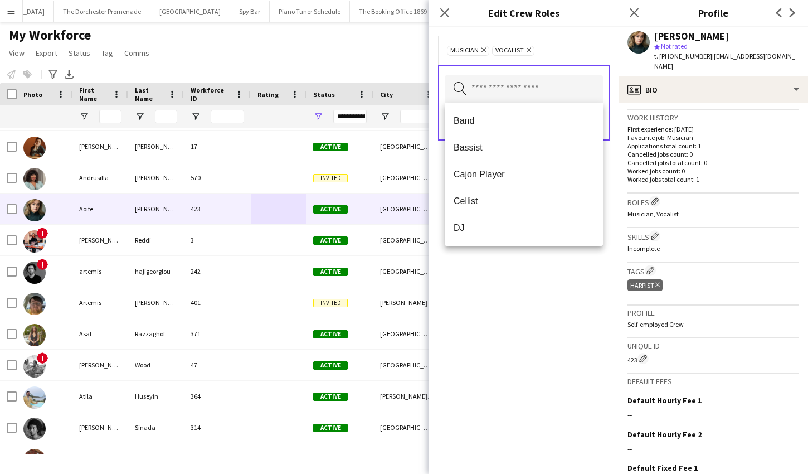
click at [708, 198] on div "Roles Edit crew company roles Musician, Vocalist" at bounding box center [714, 210] width 172 height 35
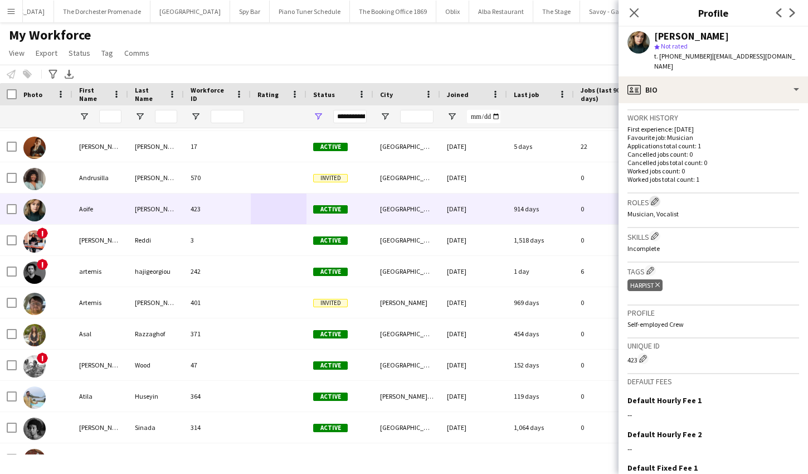
click at [655, 196] on button "Edit crew company roles" at bounding box center [654, 201] width 11 height 11
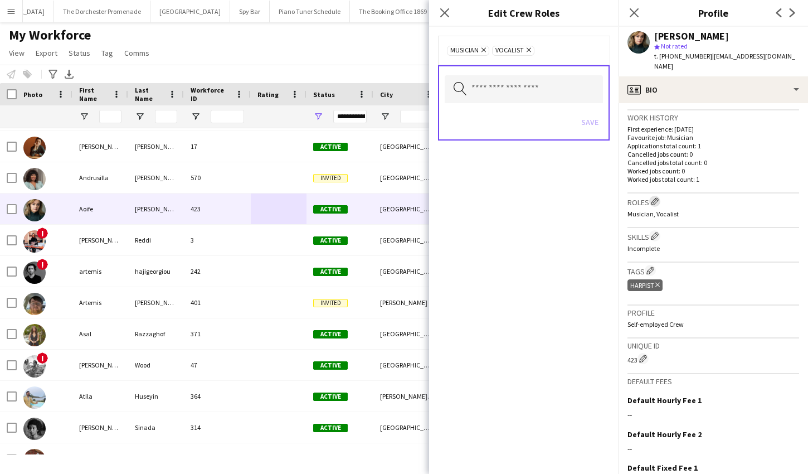
click at [655, 196] on button "Edit crew company roles" at bounding box center [654, 201] width 11 height 11
click at [633, 7] on app-icon "Close pop-in" at bounding box center [634, 13] width 16 height 16
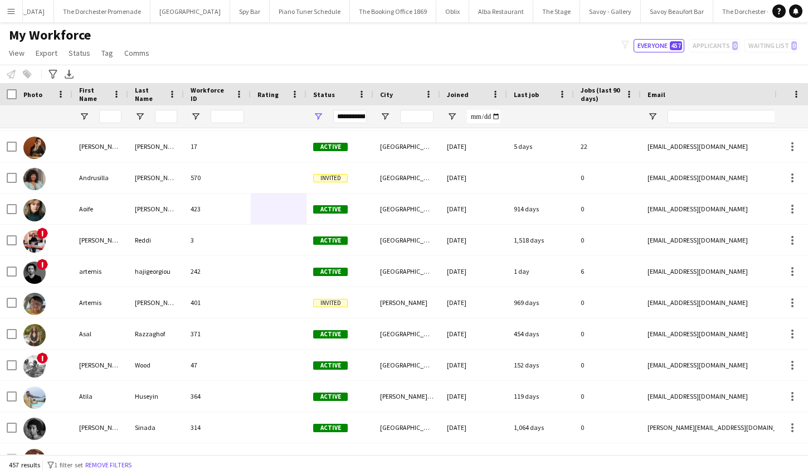
click at [30, 75] on div "Notify workforce Add to tag Select at least one crew to tag him or her. Advance…" at bounding box center [404, 74] width 808 height 18
click at [16, 10] on button "Menu" at bounding box center [11, 11] width 22 height 22
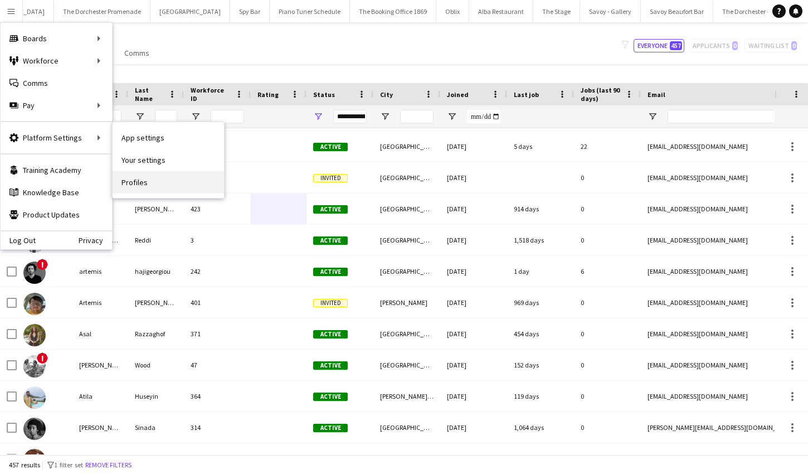
click at [137, 177] on link "Profiles" at bounding box center [168, 182] width 111 height 22
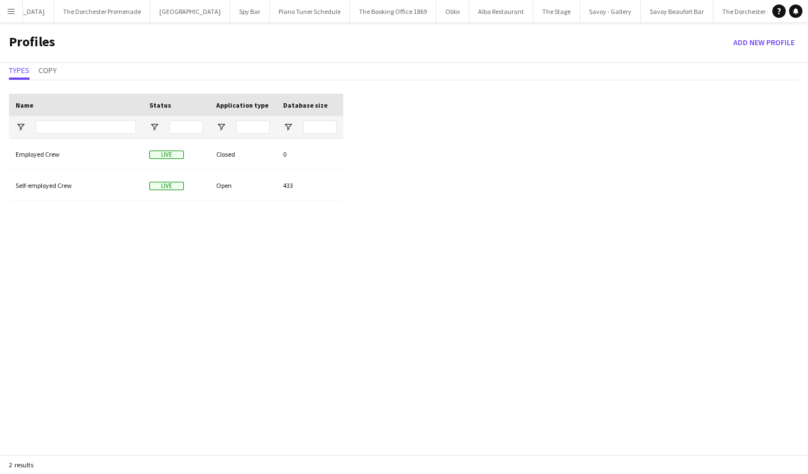
click at [17, 17] on button "Menu" at bounding box center [11, 11] width 22 height 22
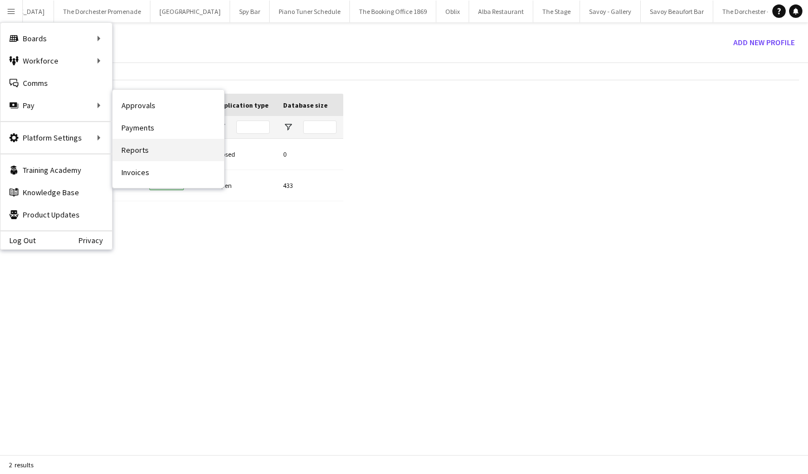
click at [149, 147] on link "Reports" at bounding box center [168, 150] width 111 height 22
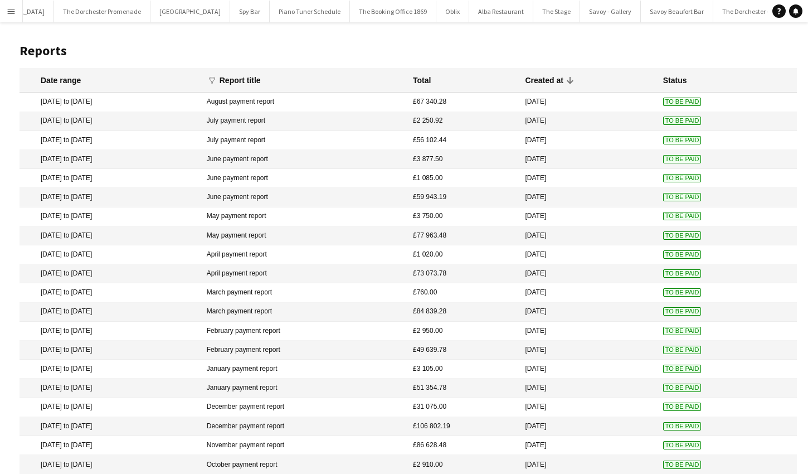
click at [8, 7] on app-icon "Menu" at bounding box center [11, 11] width 9 height 9
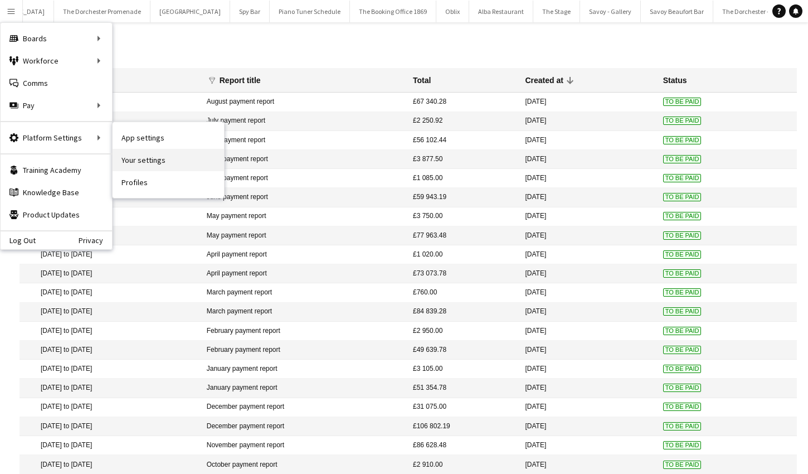
click at [149, 157] on link "Your settings" at bounding box center [168, 160] width 111 height 22
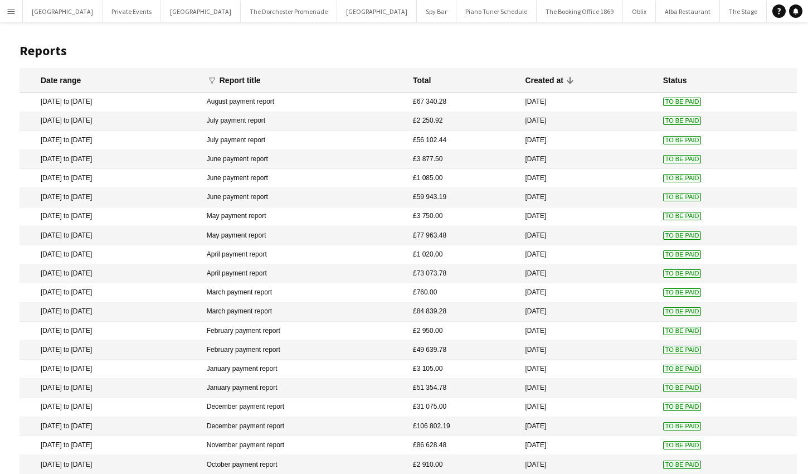
click at [20, 12] on button "Menu" at bounding box center [11, 11] width 22 height 22
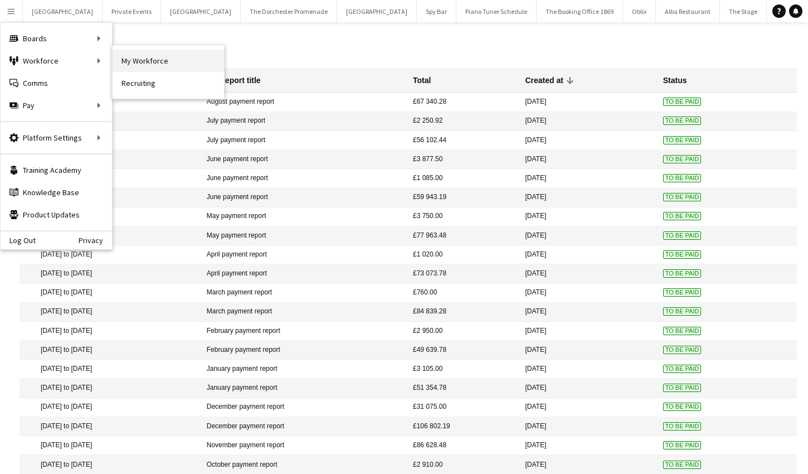
click at [140, 66] on link "My Workforce" at bounding box center [168, 61] width 111 height 22
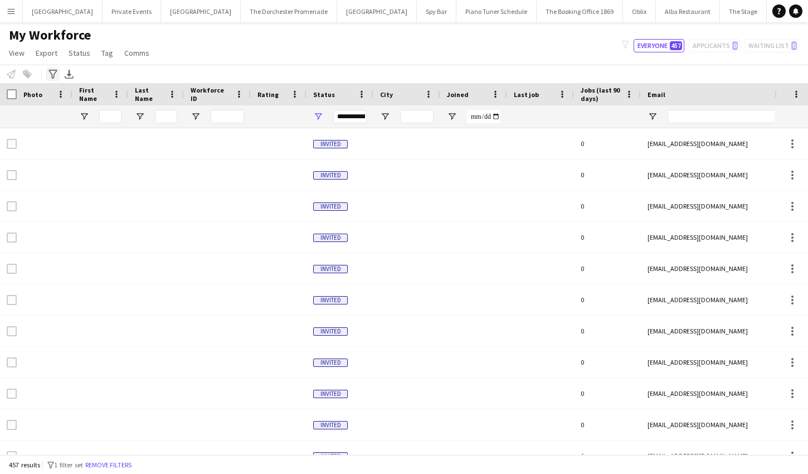
click at [52, 73] on icon "Advanced filters" at bounding box center [52, 74] width 9 height 9
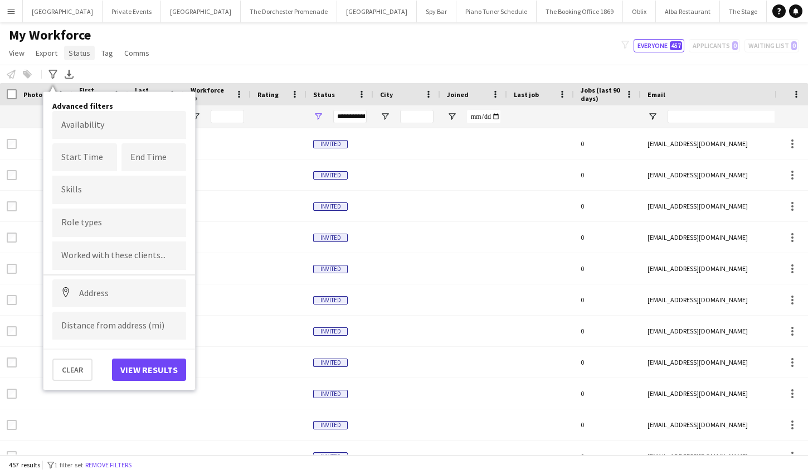
click at [78, 55] on span "Status" at bounding box center [80, 53] width 22 height 10
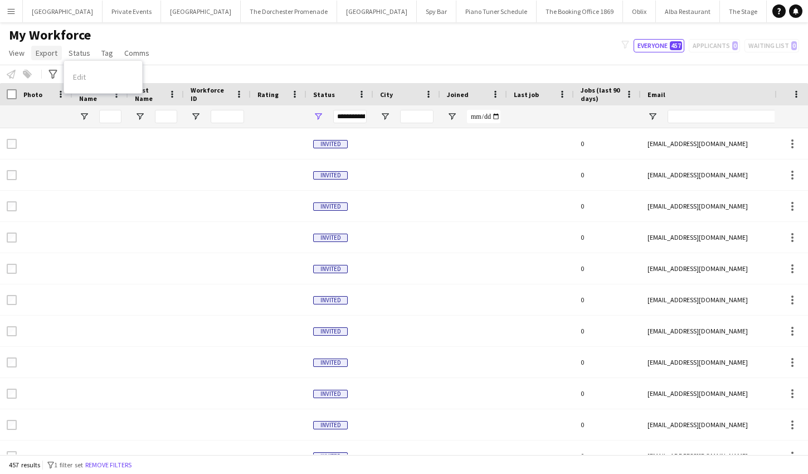
click at [42, 54] on span "Export" at bounding box center [47, 53] width 22 height 10
click at [13, 52] on span "View" at bounding box center [17, 53] width 16 height 10
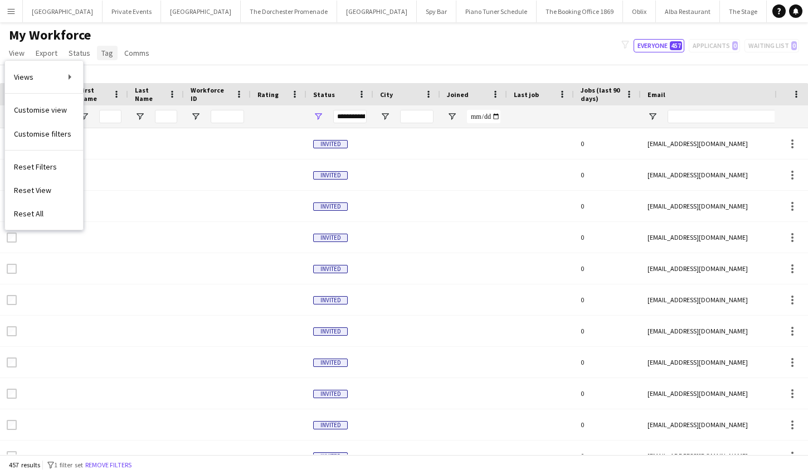
click at [109, 56] on span "Tag" at bounding box center [107, 53] width 12 height 10
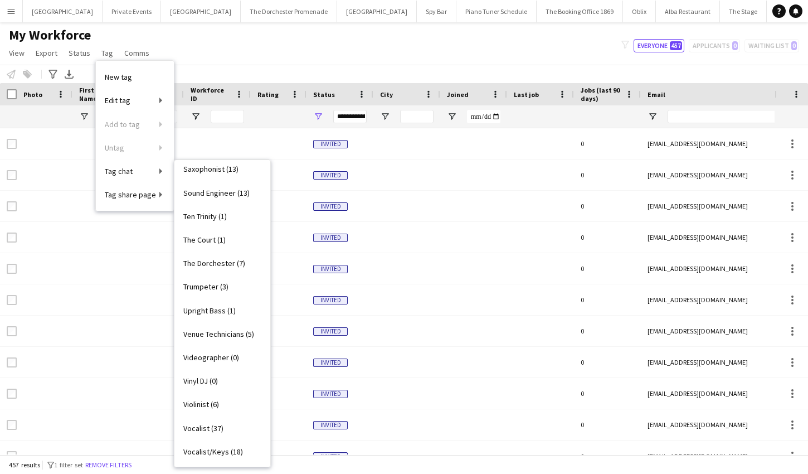
scroll to position [431, 0]
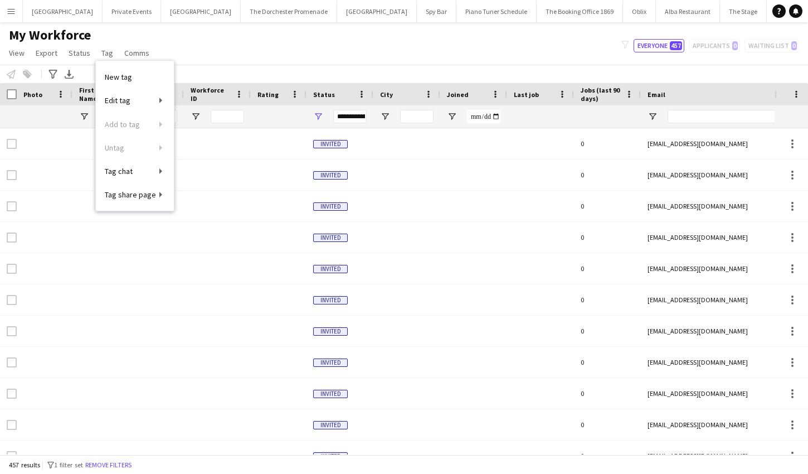
click at [238, 69] on div "Notify workforce Add to tag Select at least one crew to tag him or her. Advance…" at bounding box center [404, 74] width 808 height 18
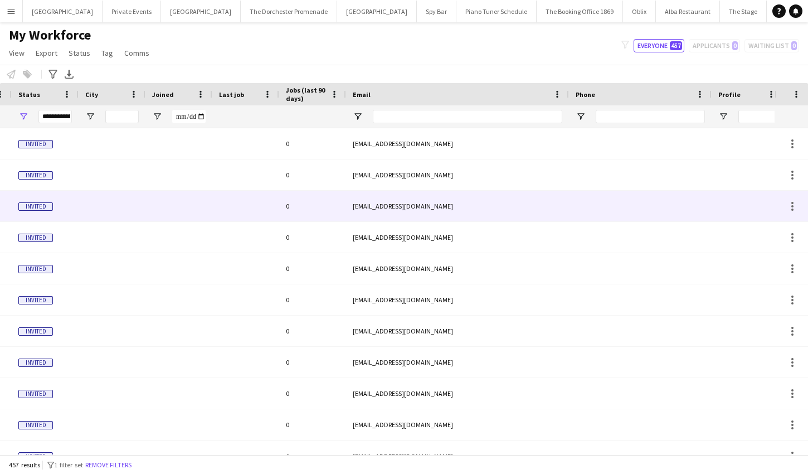
scroll to position [0, 0]
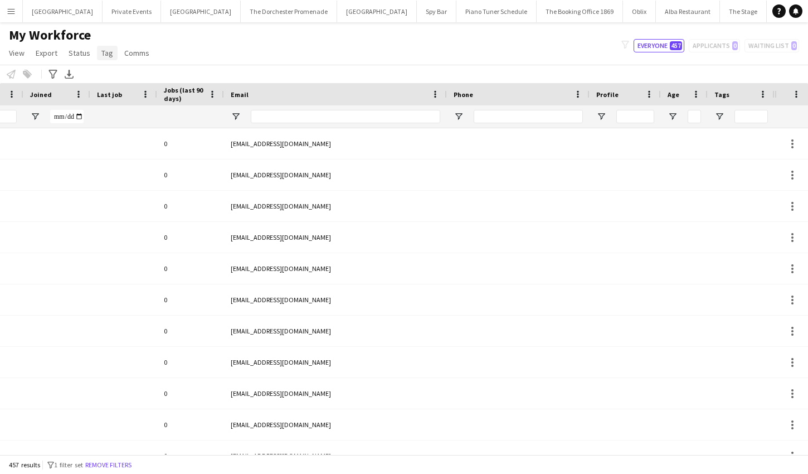
click at [104, 57] on span "Tag" at bounding box center [107, 53] width 12 height 10
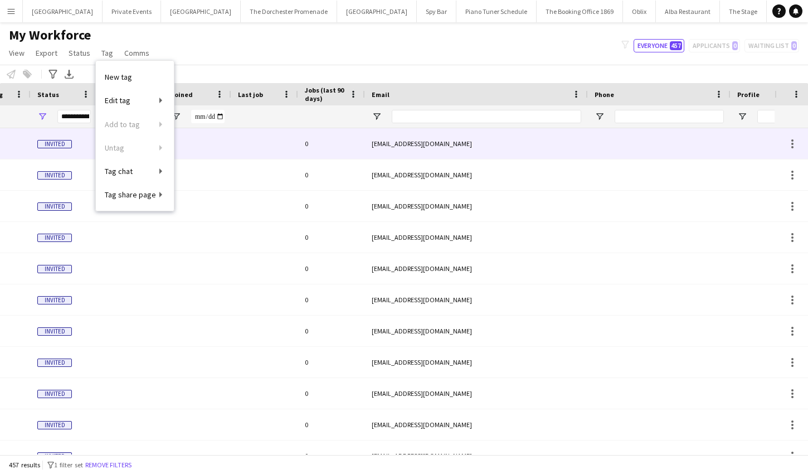
scroll to position [0, 172]
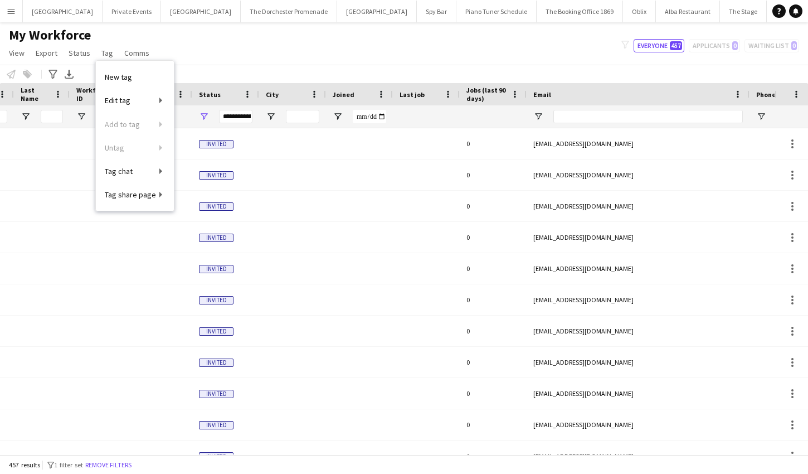
click at [256, 65] on div "Notify workforce Add to tag Select at least one crew to tag him or her. Advance…" at bounding box center [404, 74] width 808 height 18
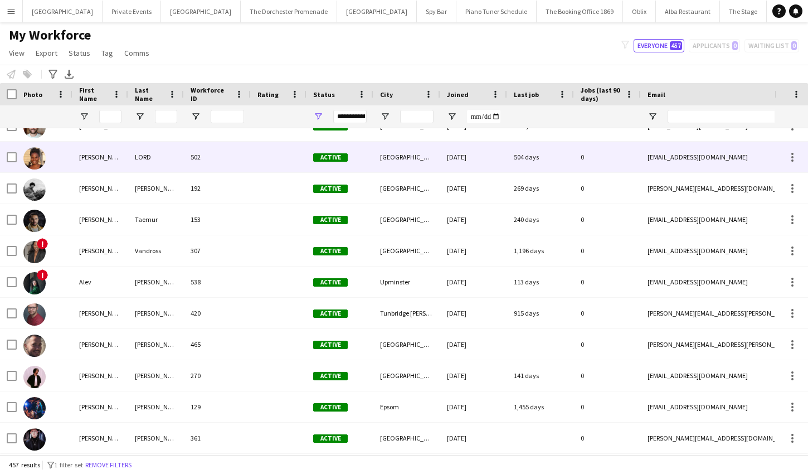
click at [85, 143] on div "[PERSON_NAME]" at bounding box center [100, 157] width 56 height 31
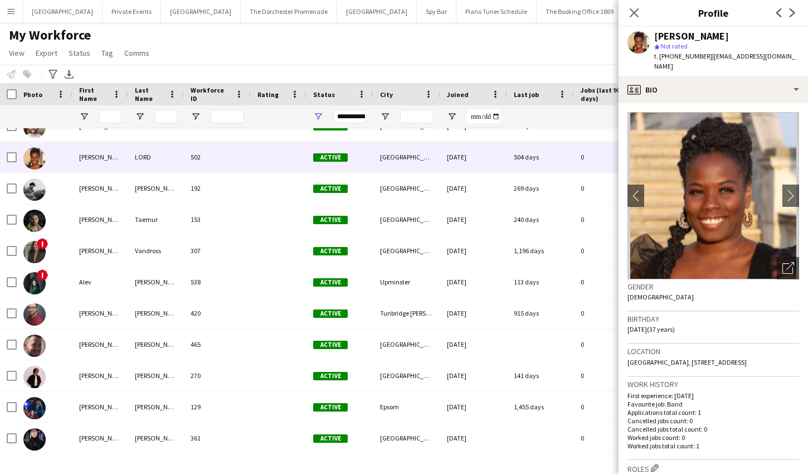
click at [563, 69] on div "Notify workforce Add to tag Select at least one crew to tag him or her. Advance…" at bounding box center [404, 74] width 808 height 18
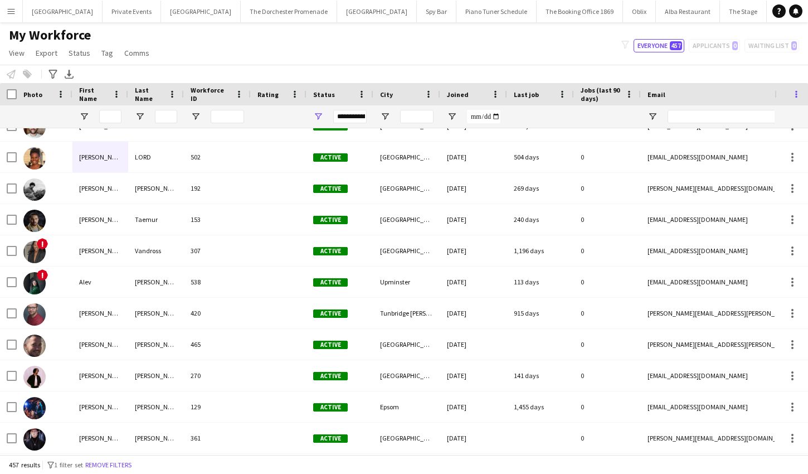
click at [796, 95] on span at bounding box center [796, 94] width 10 height 10
click at [611, 72] on div "Notify workforce Add to tag Select at least one crew to tag him or her. Advance…" at bounding box center [404, 74] width 808 height 18
click at [11, 17] on button "Menu" at bounding box center [11, 11] width 22 height 22
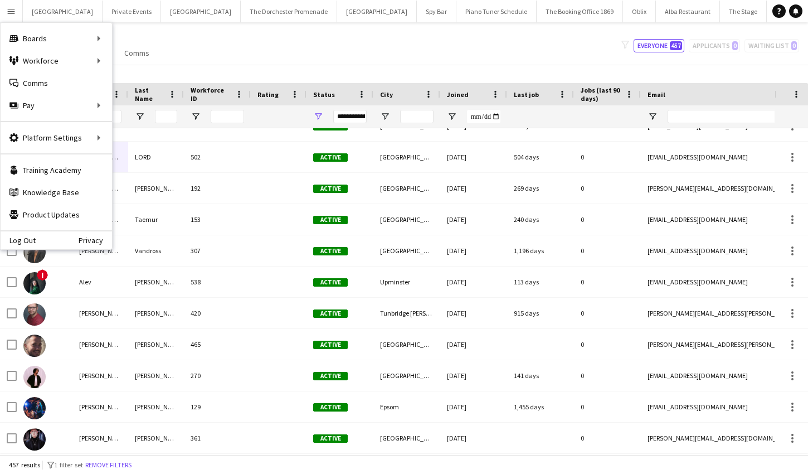
click at [268, 56] on div "My Workforce View Views Default view New view Update view Delete view Edit name…" at bounding box center [404, 46] width 808 height 38
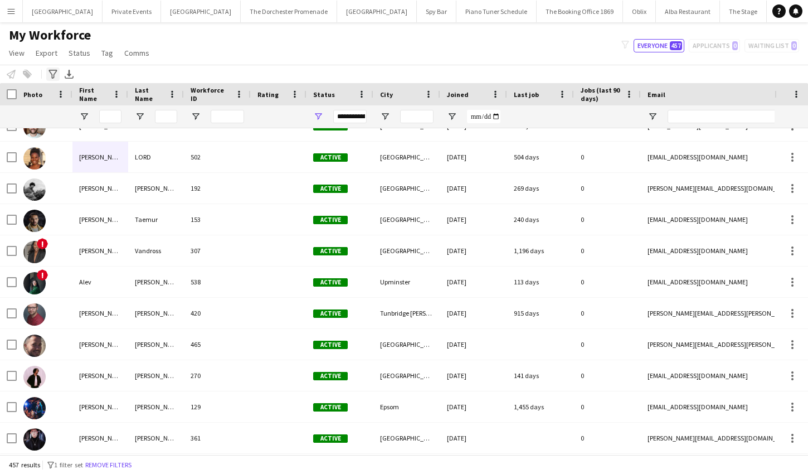
click at [54, 78] on icon "Advanced filters" at bounding box center [52, 74] width 9 height 9
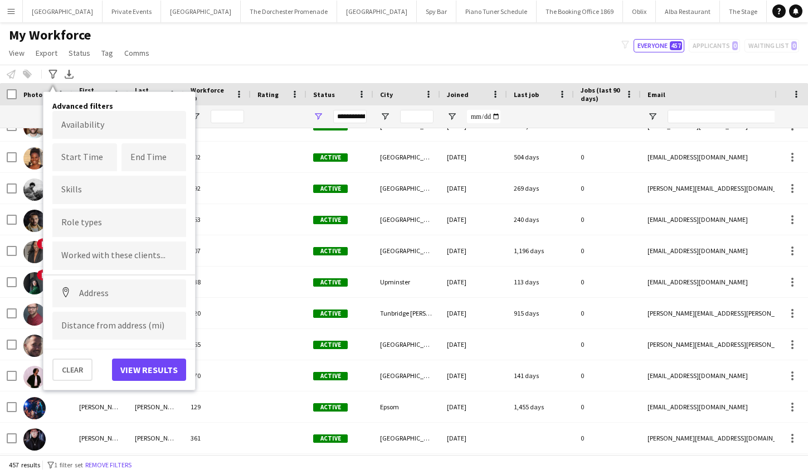
click at [102, 228] on div at bounding box center [119, 222] width 134 height 28
type input "**"
click at [62, 258] on div "DJ" at bounding box center [119, 253] width 134 height 27
click at [134, 373] on button "View results" at bounding box center [149, 369] width 74 height 22
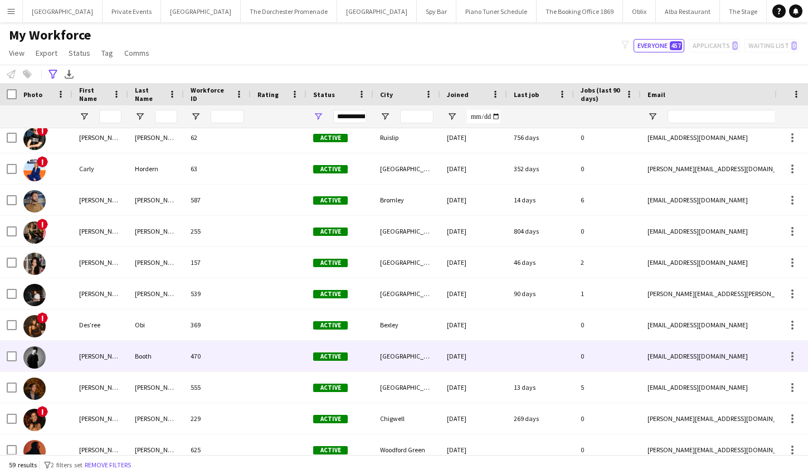
scroll to position [194, 0]
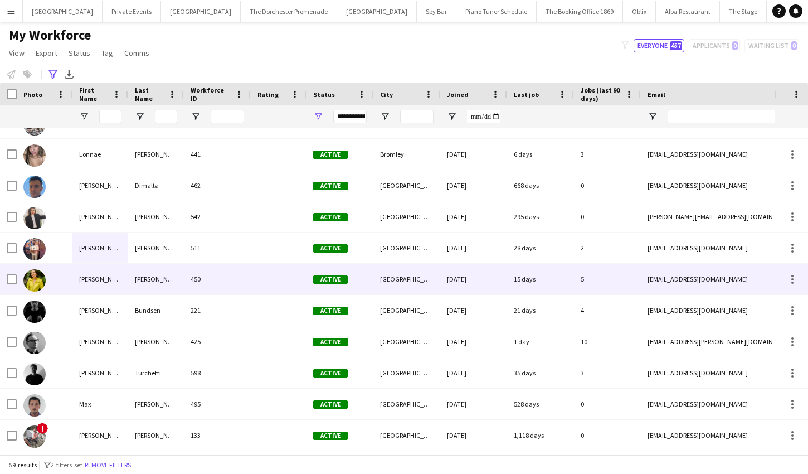
click at [252, 283] on div at bounding box center [279, 279] width 56 height 31
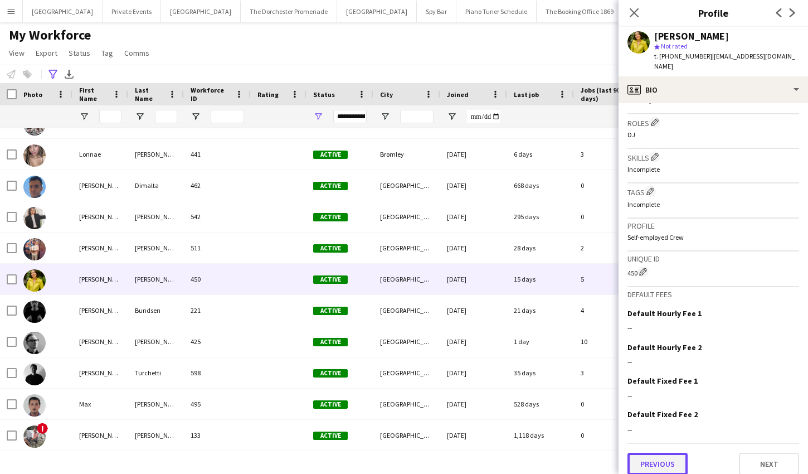
click at [669, 453] on button "Previous" at bounding box center [658, 464] width 60 height 22
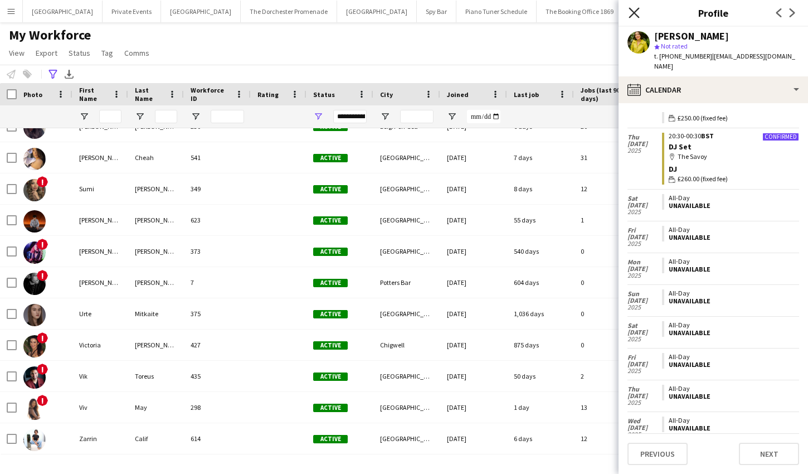
click at [631, 13] on icon "Close pop-in" at bounding box center [634, 12] width 11 height 11
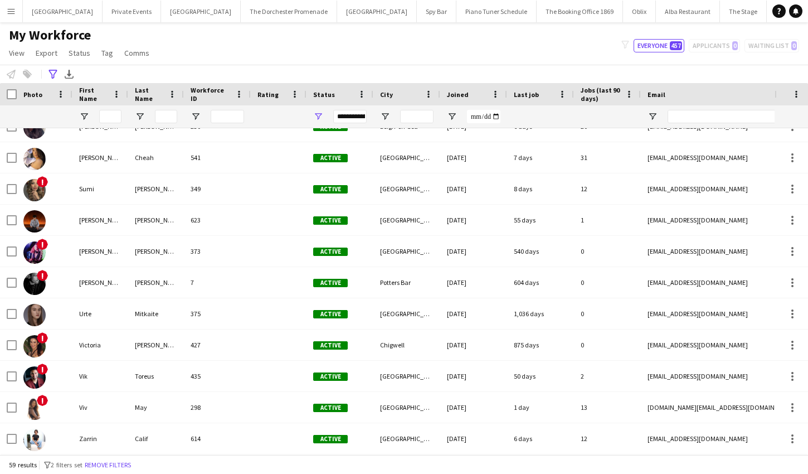
click at [9, 14] on app-icon "Menu" at bounding box center [11, 11] width 9 height 9
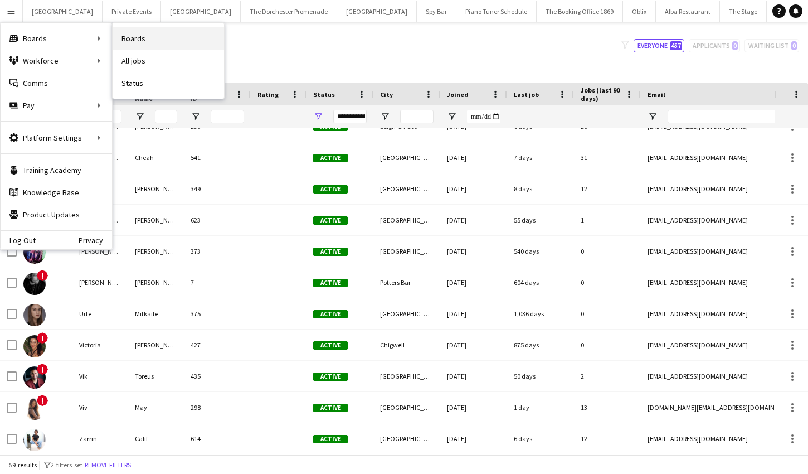
click at [137, 32] on link "Boards" at bounding box center [168, 38] width 111 height 22
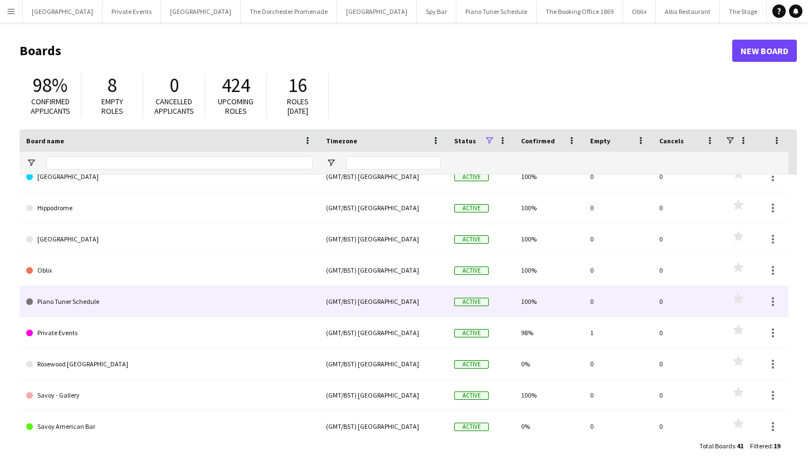
scroll to position [106, 0]
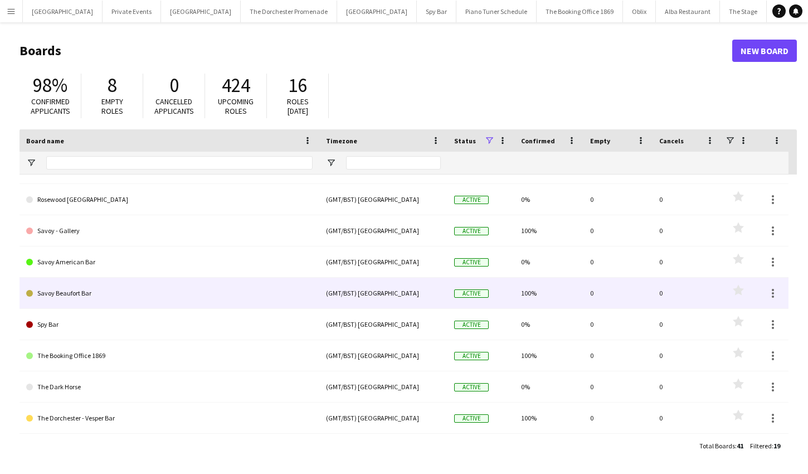
click at [112, 297] on link "Savoy Beaufort Bar" at bounding box center [169, 293] width 286 height 31
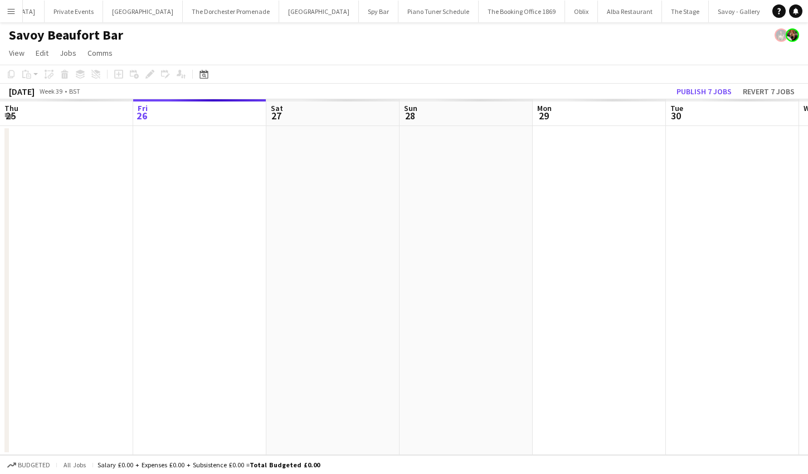
scroll to position [0, 61]
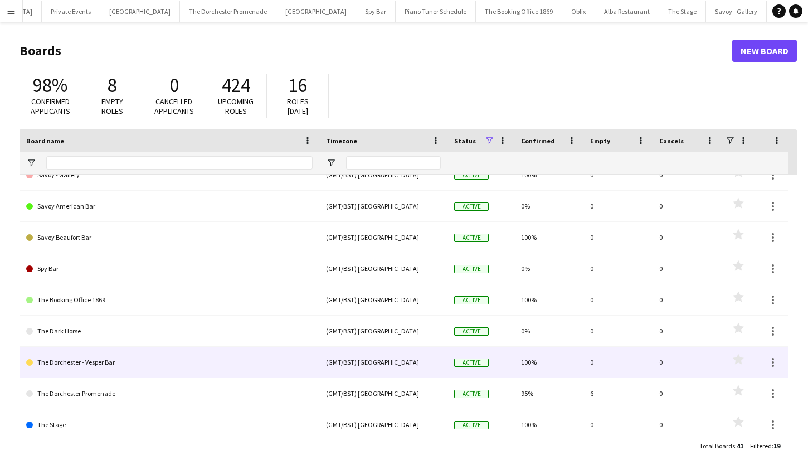
click at [146, 367] on link "The Dorchester - Vesper Bar" at bounding box center [169, 362] width 286 height 31
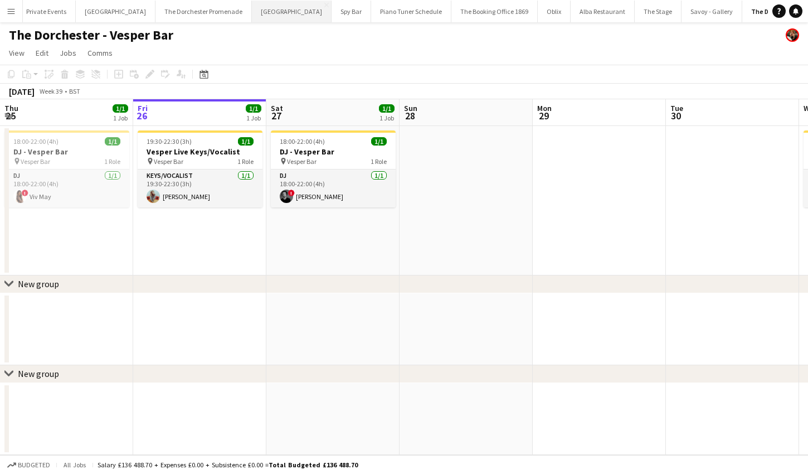
click at [252, 18] on button "NYX Hotel Close" at bounding box center [292, 12] width 80 height 22
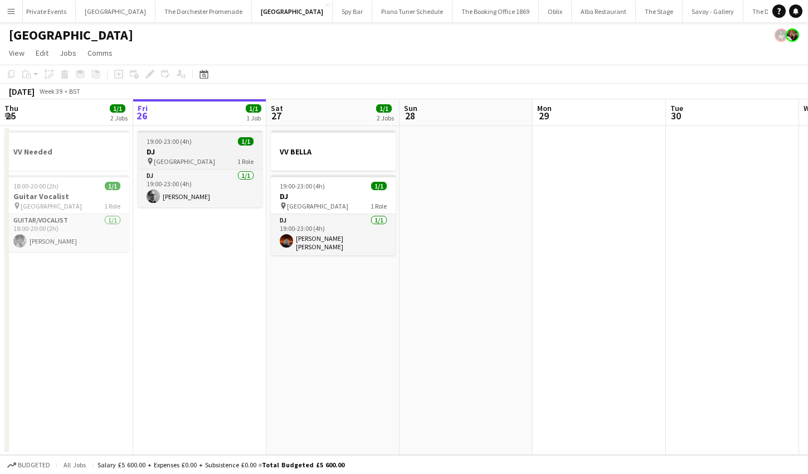
click at [197, 144] on div "19:00-23:00 (4h) 1/1" at bounding box center [200, 141] width 125 height 8
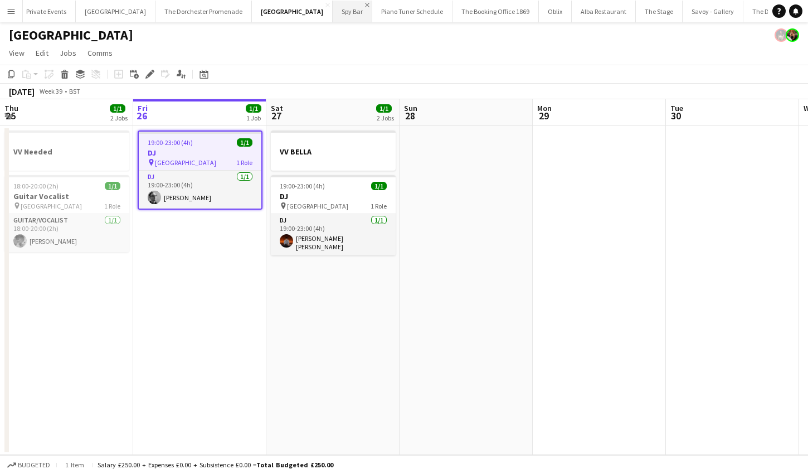
click at [365, 4] on app-icon "Close" at bounding box center [367, 5] width 4 height 4
click at [6, 12] on button "Menu" at bounding box center [11, 11] width 22 height 22
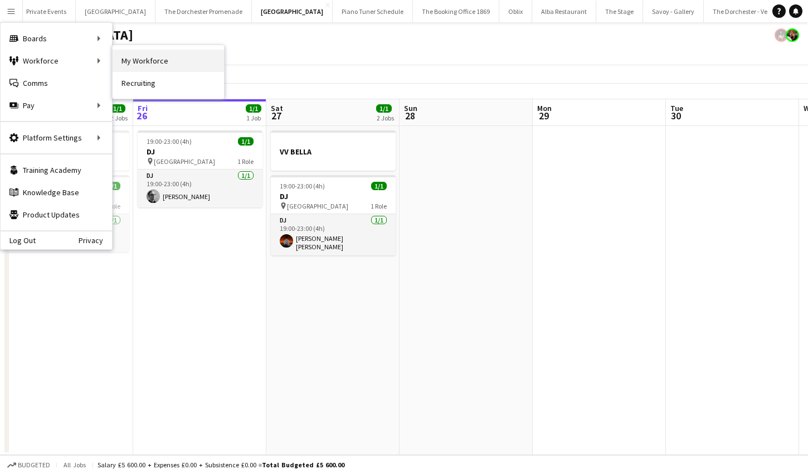
click at [137, 57] on link "My Workforce" at bounding box center [168, 61] width 111 height 22
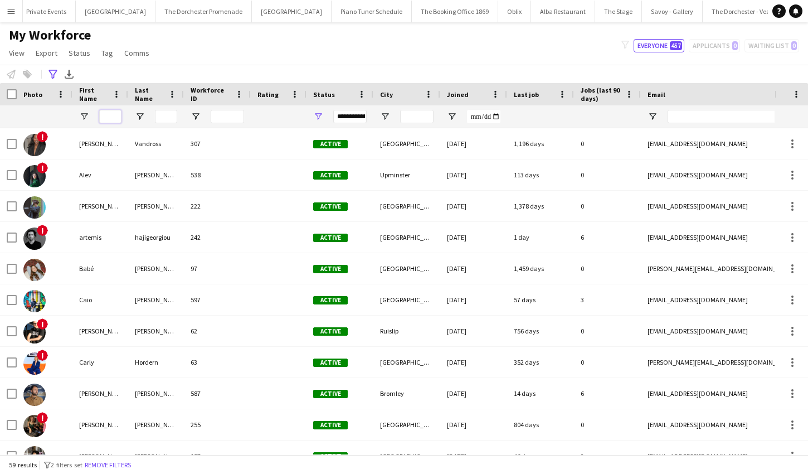
click at [105, 119] on input "First Name Filter Input" at bounding box center [110, 116] width 22 height 13
paste input "**********"
type input "**********"
click at [252, 16] on button "NYX Hotel Close" at bounding box center [292, 12] width 80 height 22
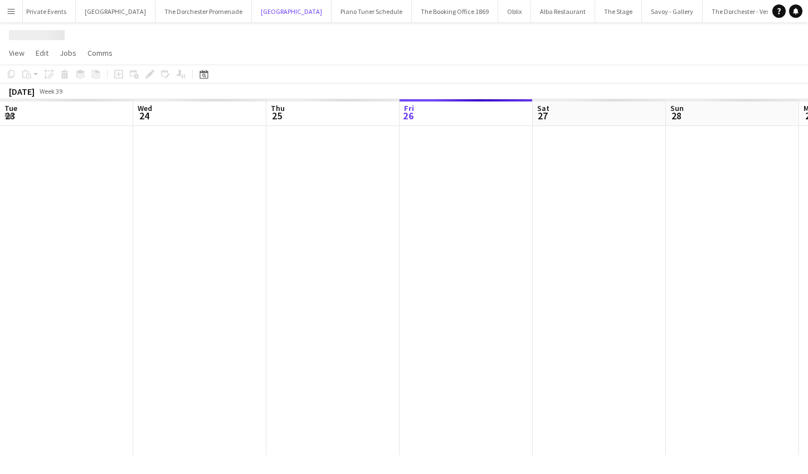
scroll to position [0, 266]
